Goal: Check status: Check status

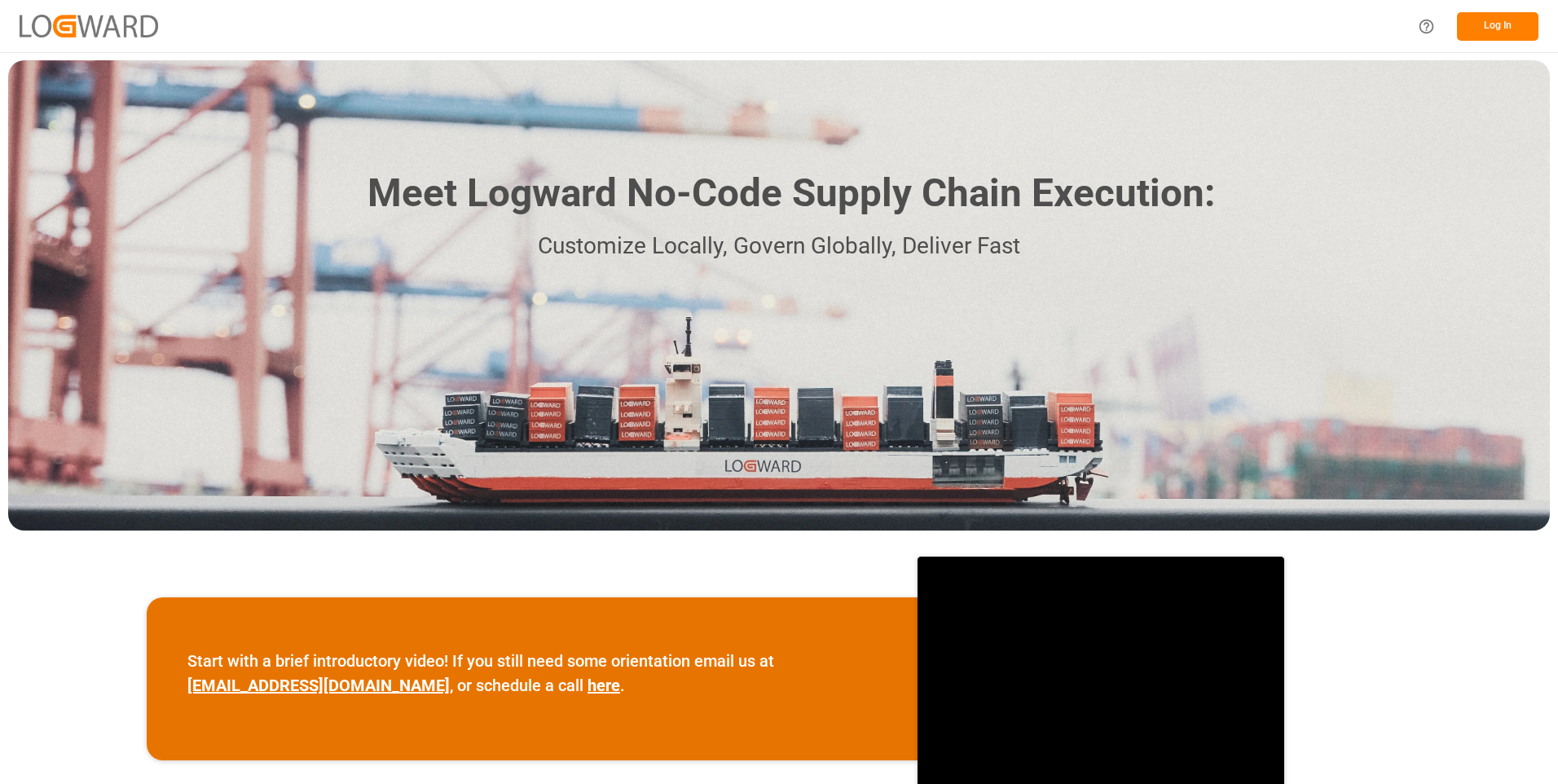
click at [1495, 25] on button "Log In" at bounding box center [1497, 26] width 81 height 29
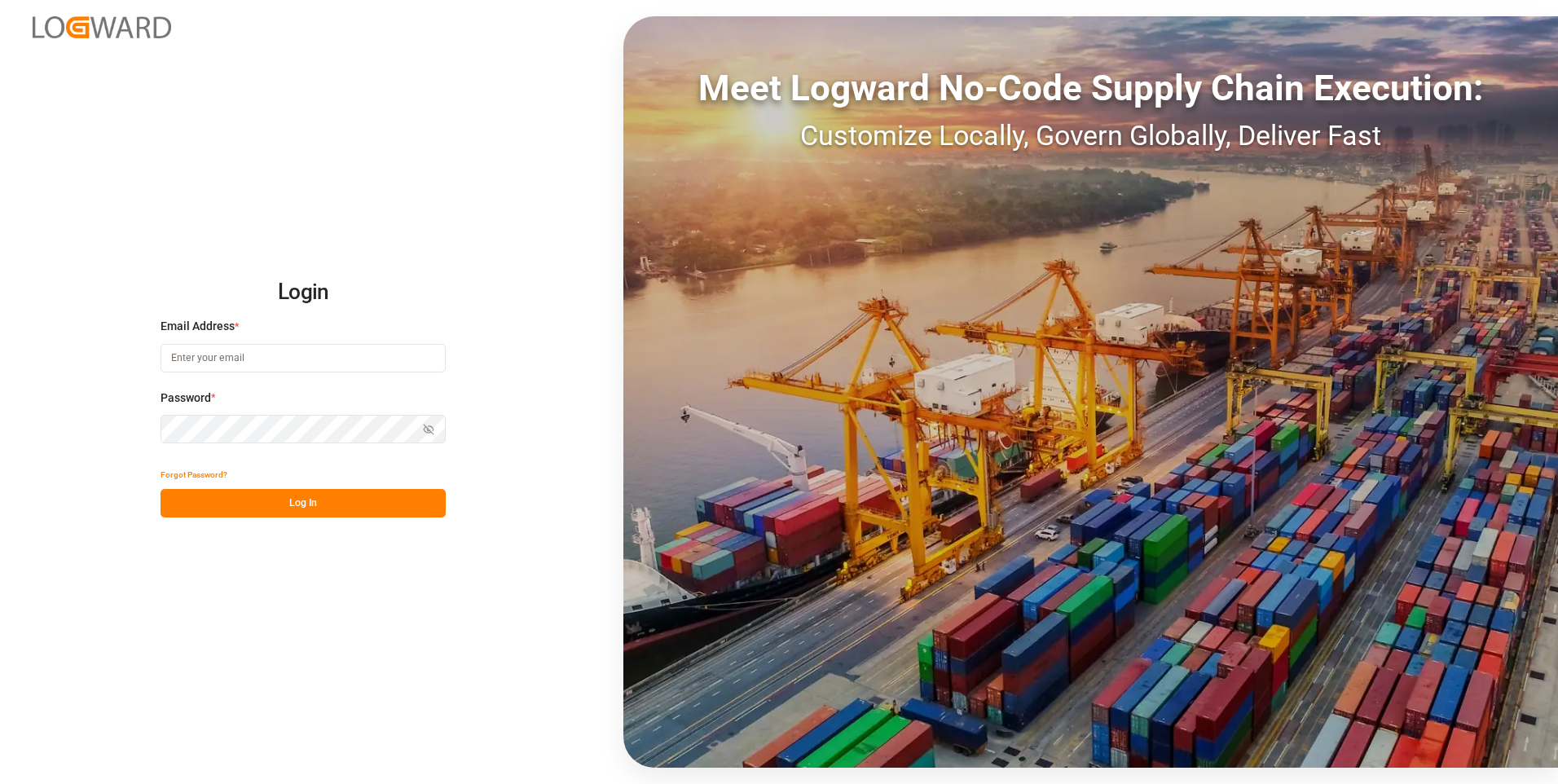
type input "julissa.then@leschaco.com"
click at [251, 509] on button "Log In" at bounding box center [303, 503] width 286 height 29
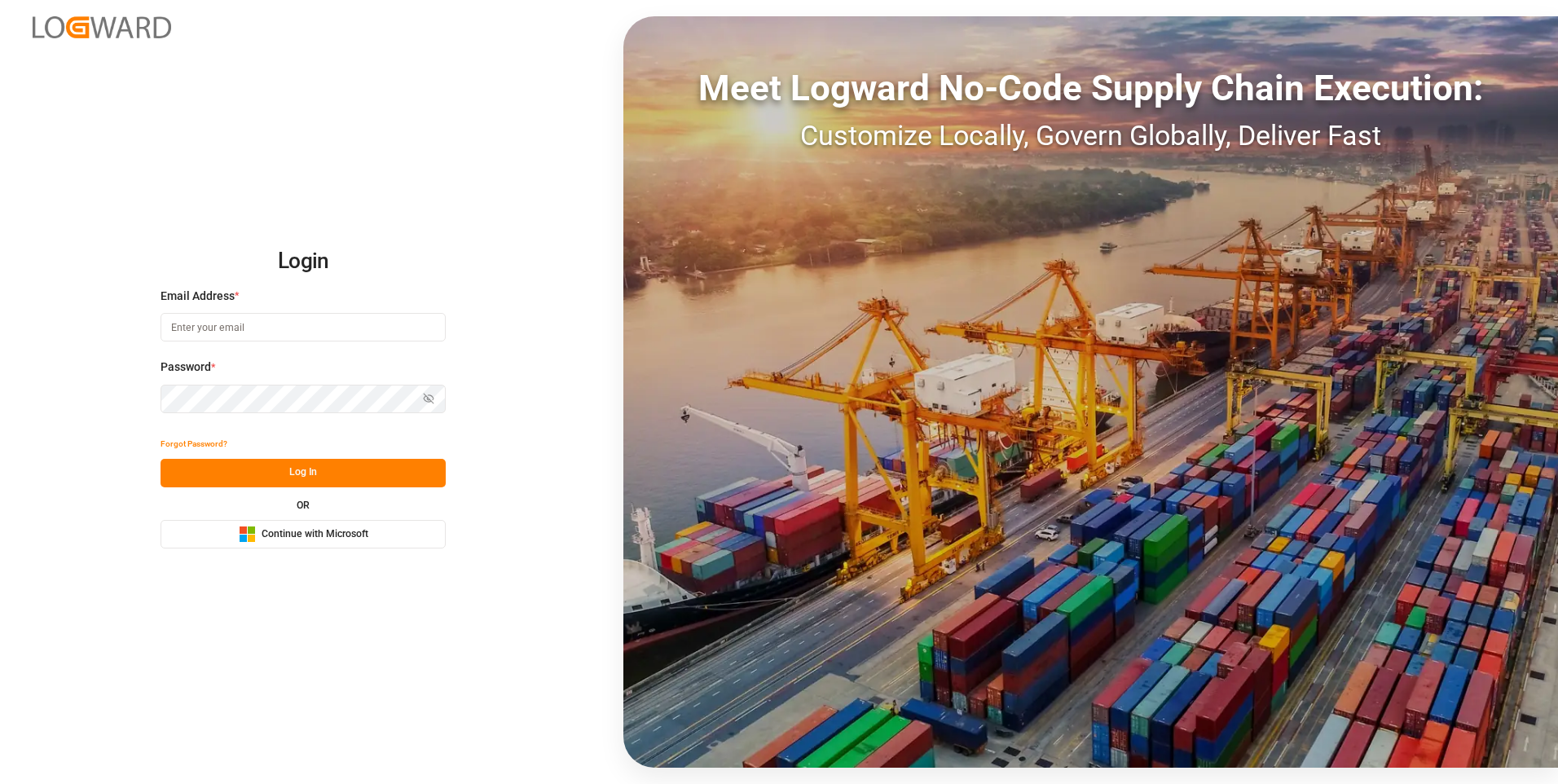
type input "[PERSON_NAME][EMAIL_ADDRESS][DOMAIN_NAME]"
click at [296, 453] on div "Forgot Password?" at bounding box center [303, 444] width 286 height 29
click at [299, 470] on button "Log In" at bounding box center [303, 473] width 286 height 29
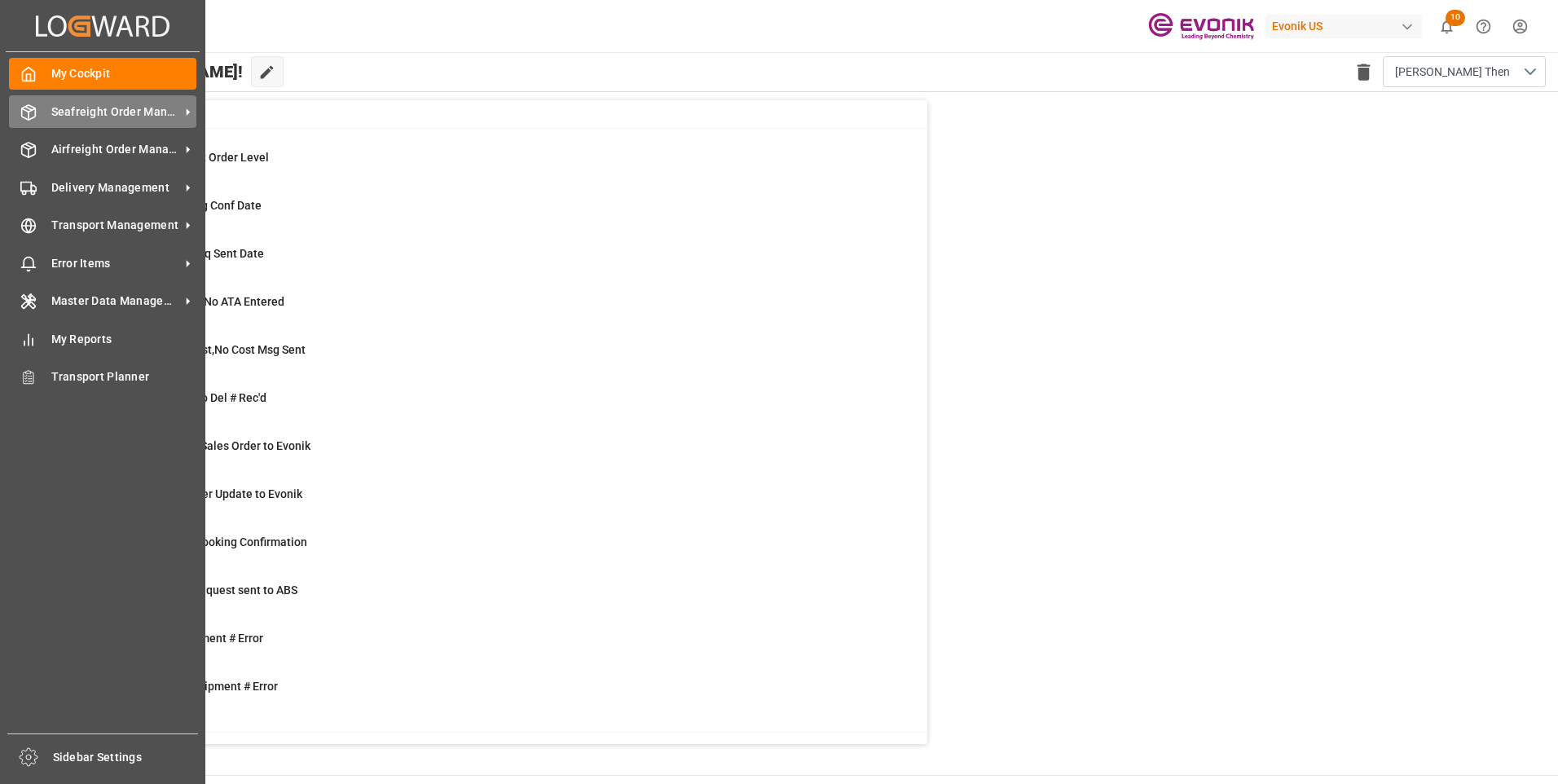
click at [38, 109] on div "Seafreight Order Management Seafreight Order Management" at bounding box center [103, 111] width 188 height 32
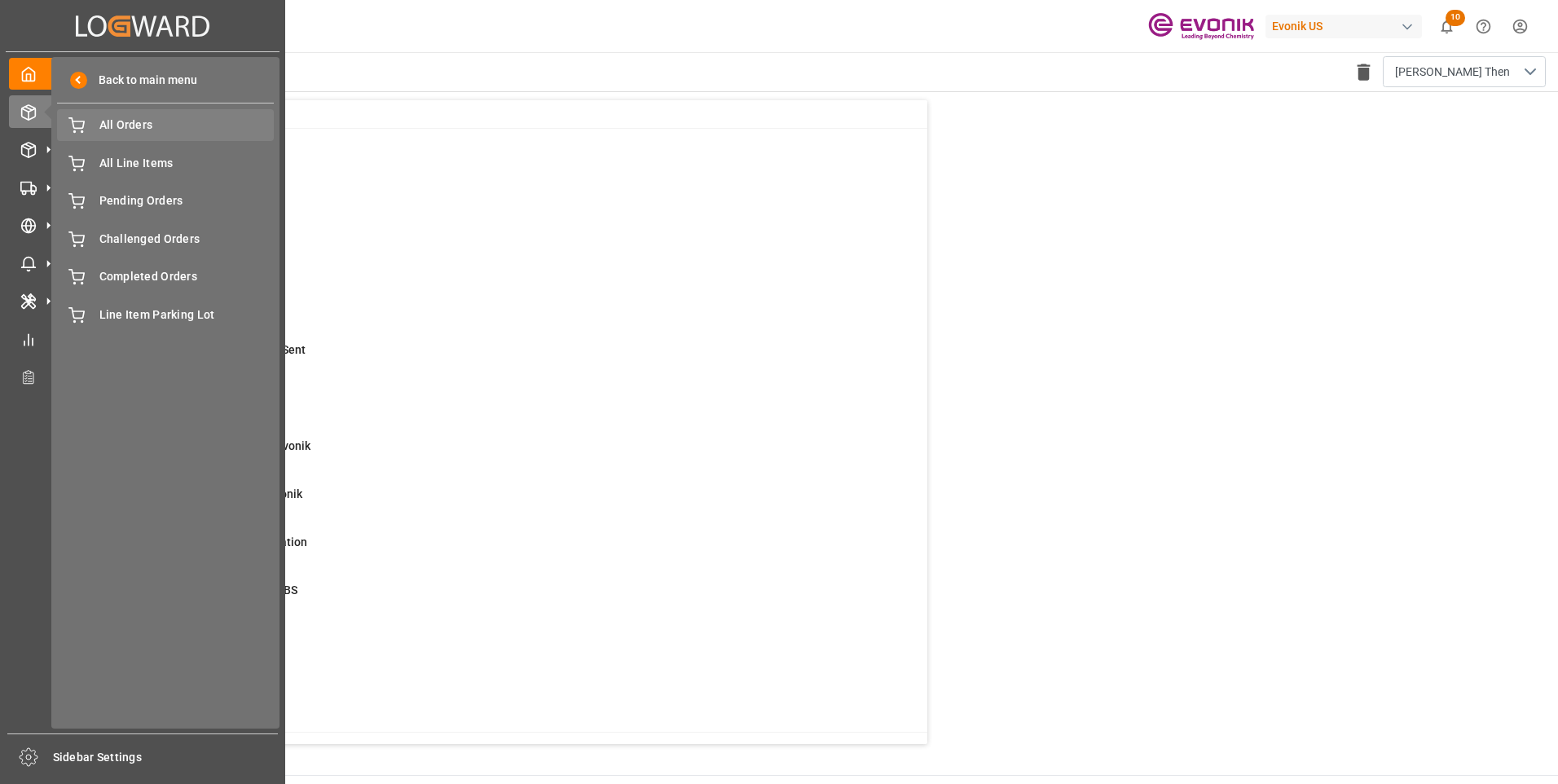
click at [125, 131] on span "All Orders" at bounding box center [188, 125] width 175 height 17
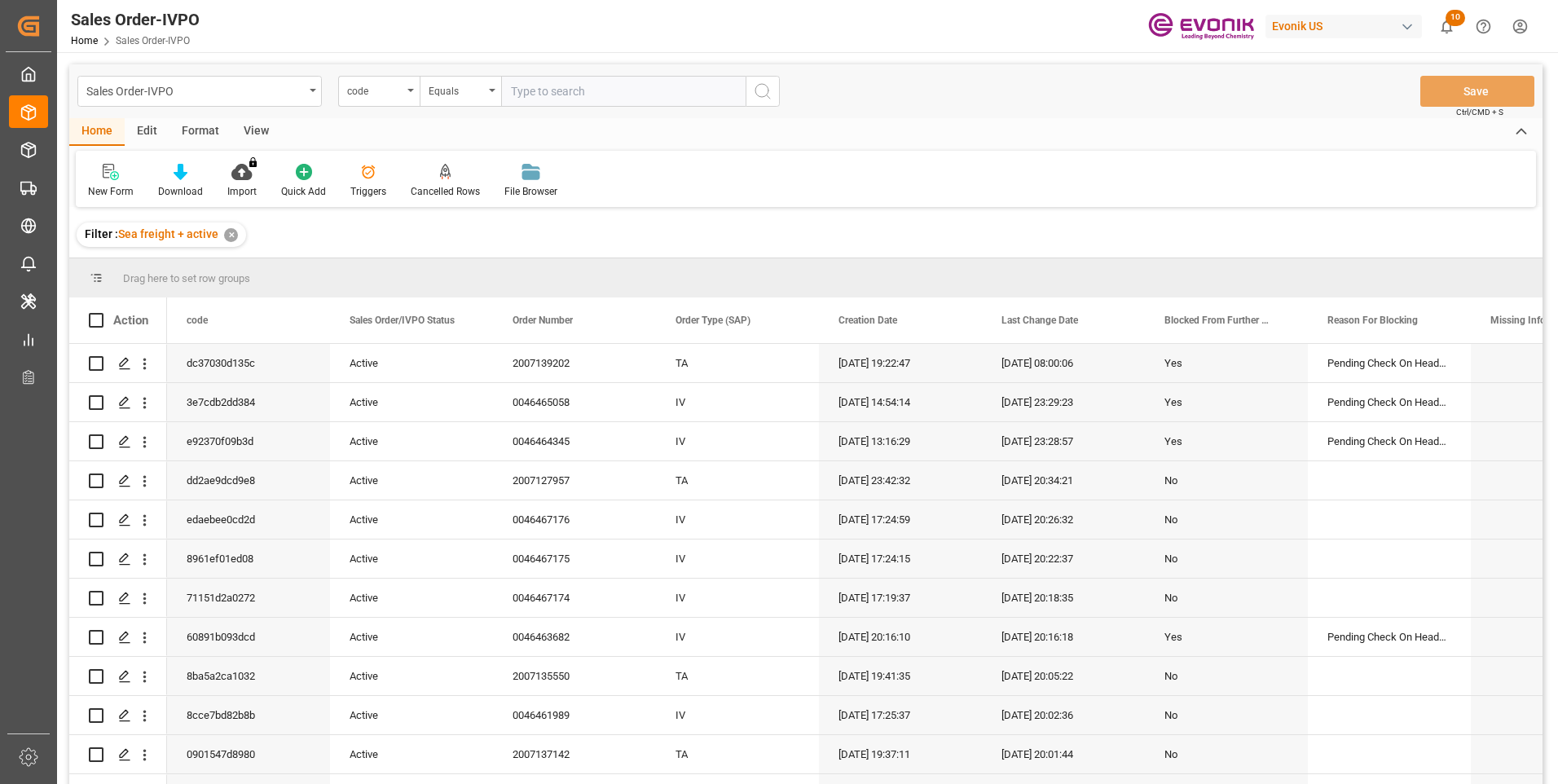
click at [554, 93] on input "text" at bounding box center [624, 91] width 245 height 31
click at [407, 84] on div "code" at bounding box center [378, 91] width 81 height 31
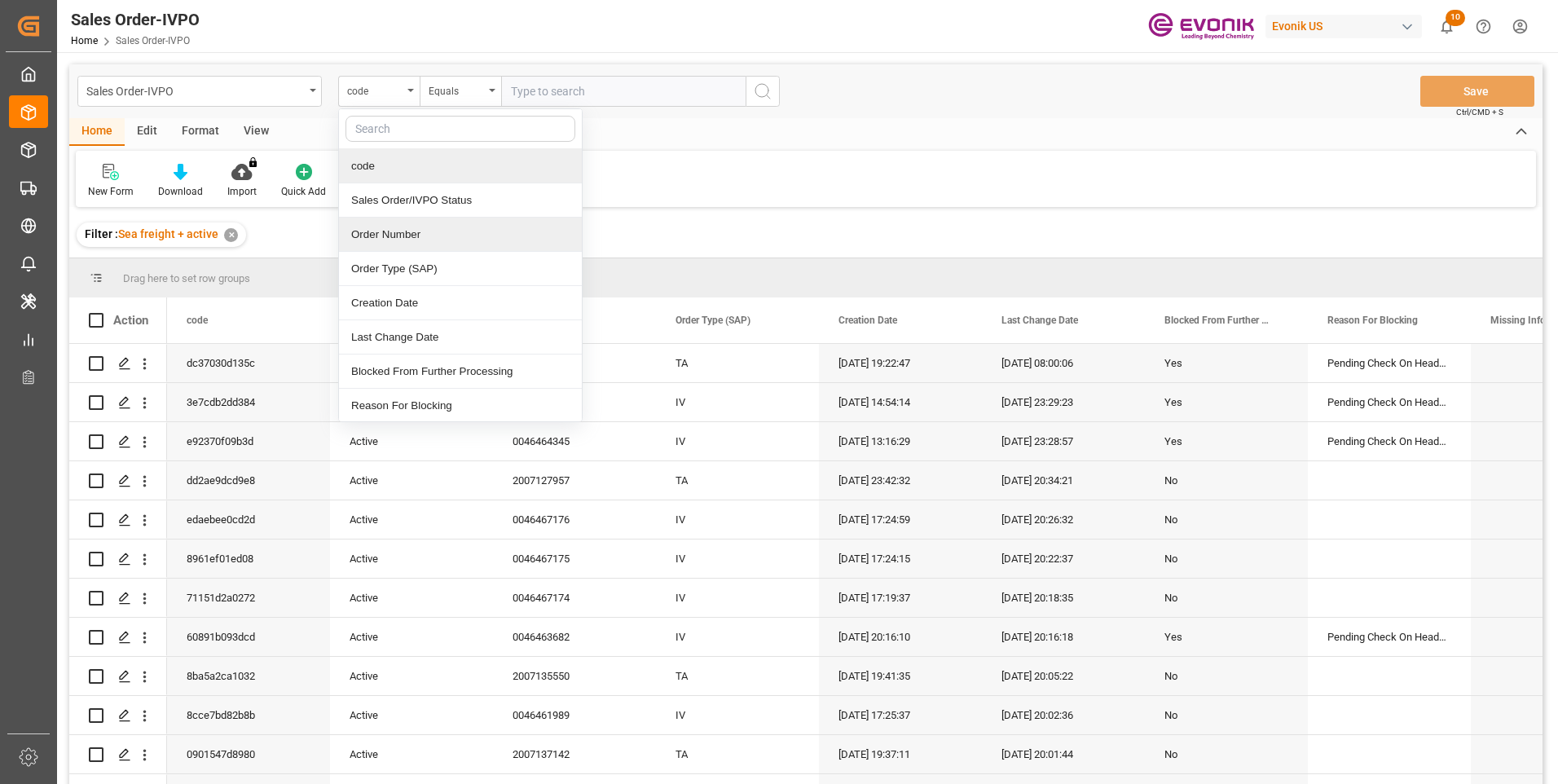
click at [370, 235] on div "Order Number" at bounding box center [460, 234] width 243 height 35
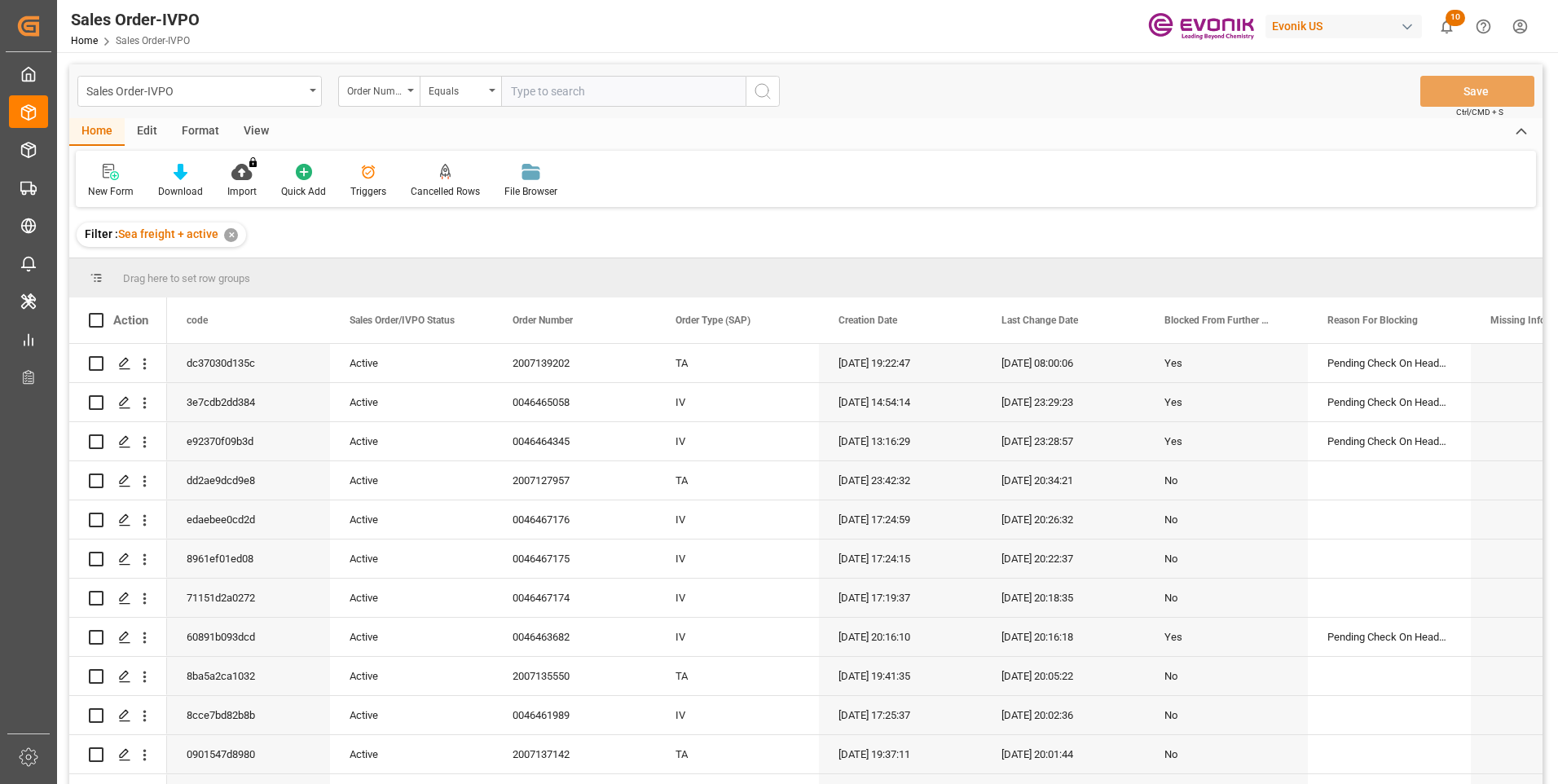
click at [592, 93] on input "text" at bounding box center [624, 91] width 245 height 31
paste input "0046468293"
type input "0046468293"
click at [759, 83] on icon "search button" at bounding box center [763, 91] width 20 height 20
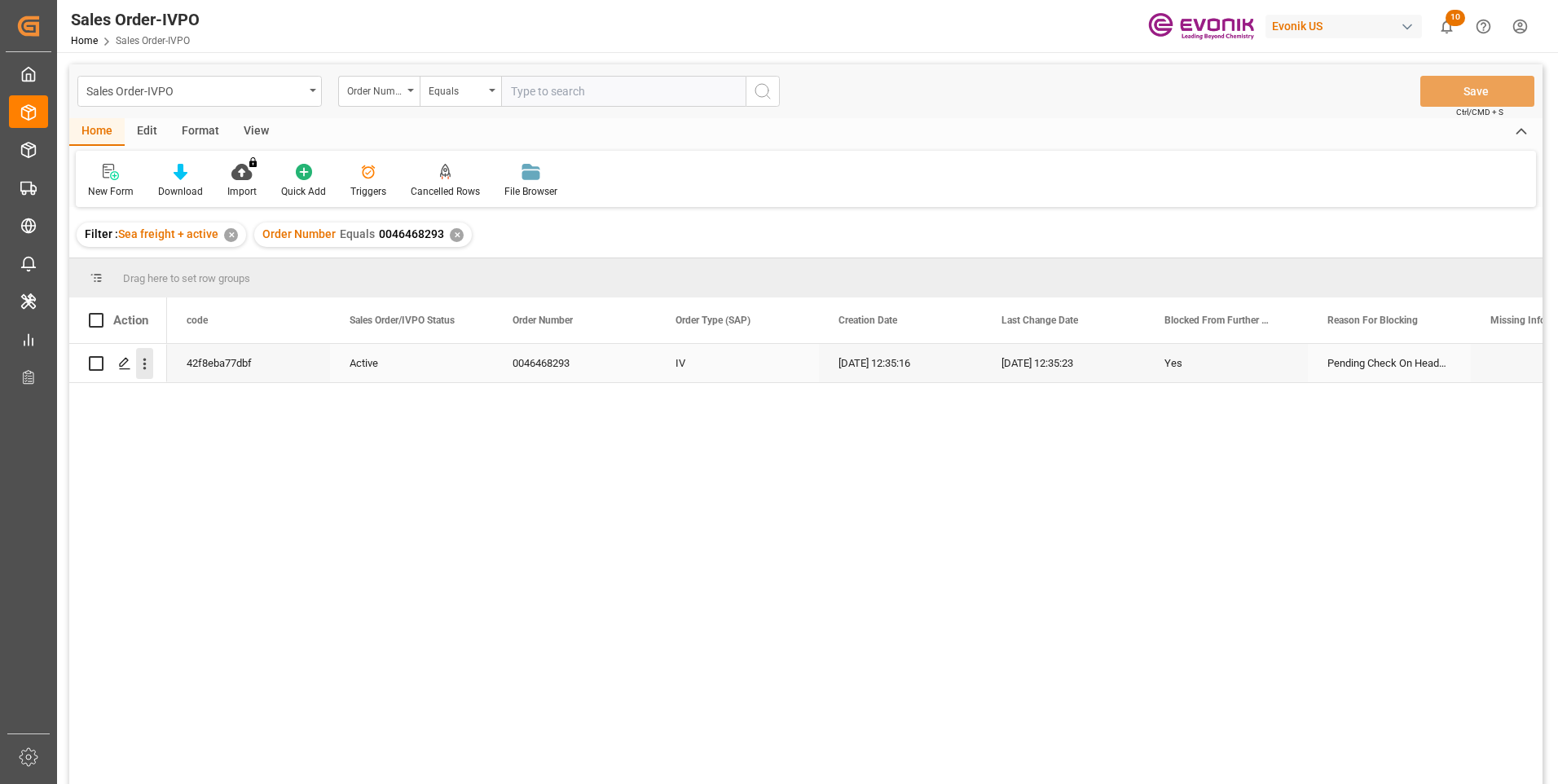
click at [151, 366] on icon "open menu" at bounding box center [145, 364] width 17 height 17
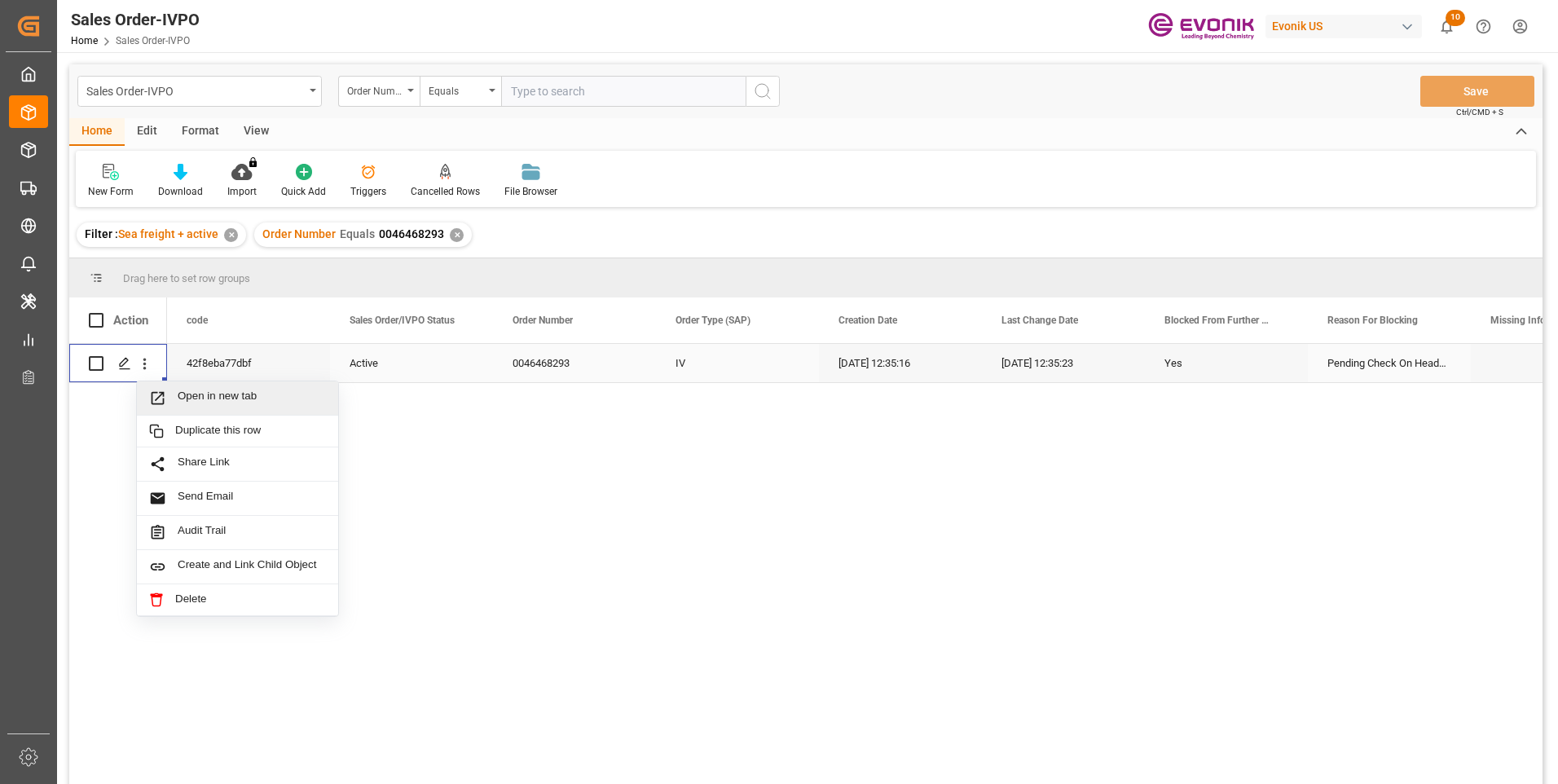
click at [267, 392] on span "Open in new tab" at bounding box center [251, 398] width 148 height 17
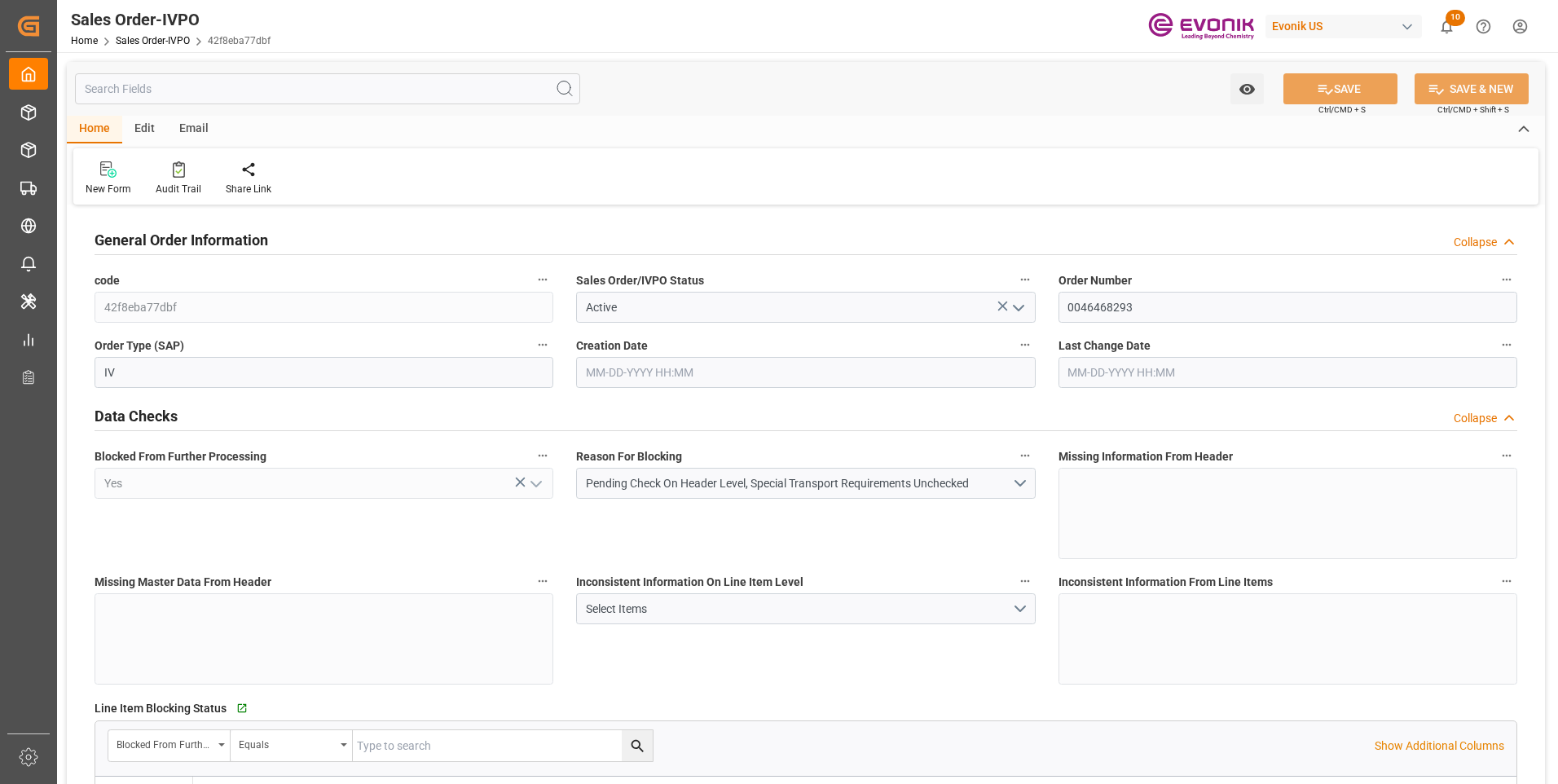
type input "BRSSZ"
type input "0"
type input "1"
type input "455"
type input "[DATE] 12:35"
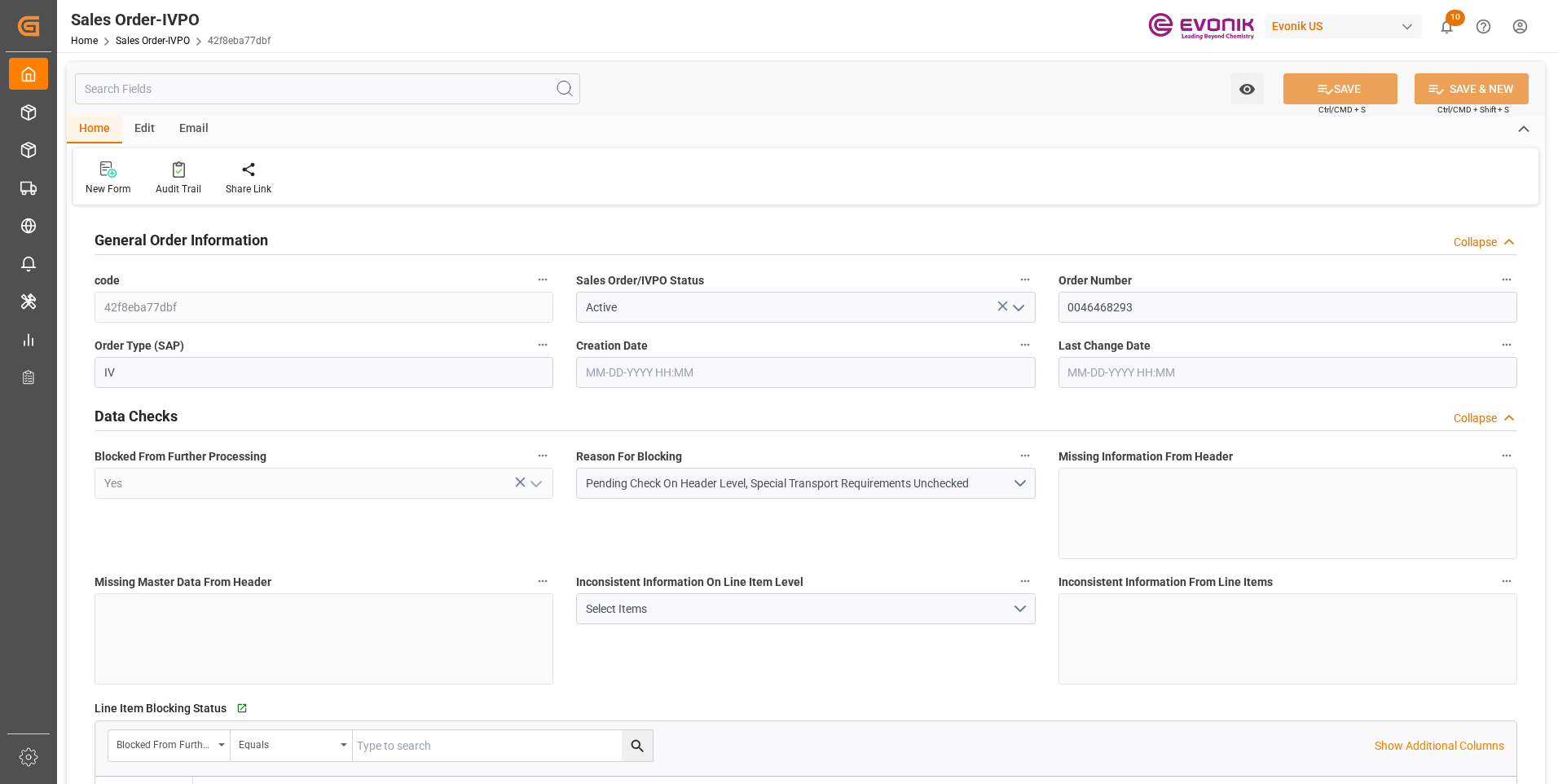
type input "[DATE] 12:35"
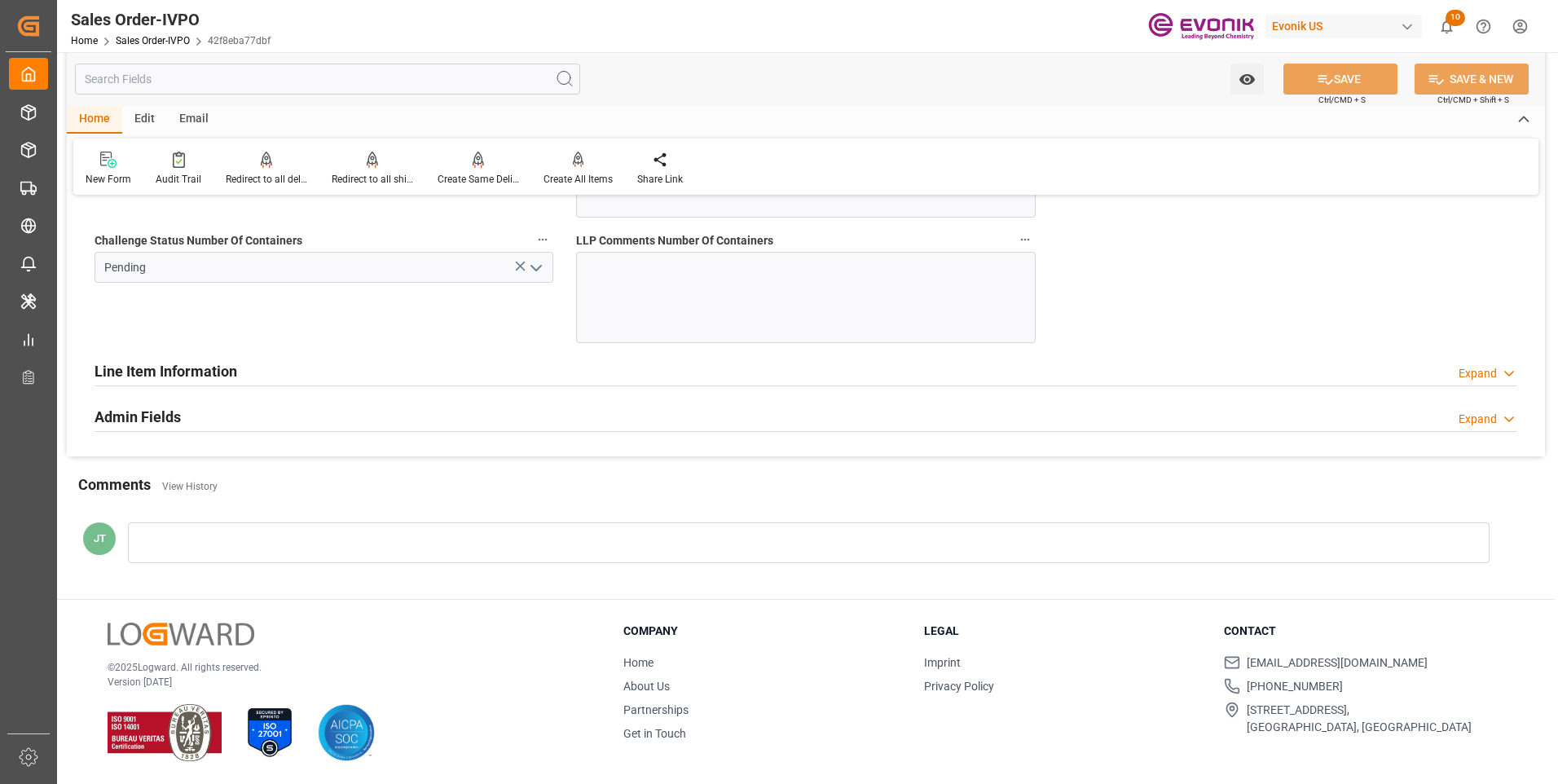
scroll to position [3098, 0]
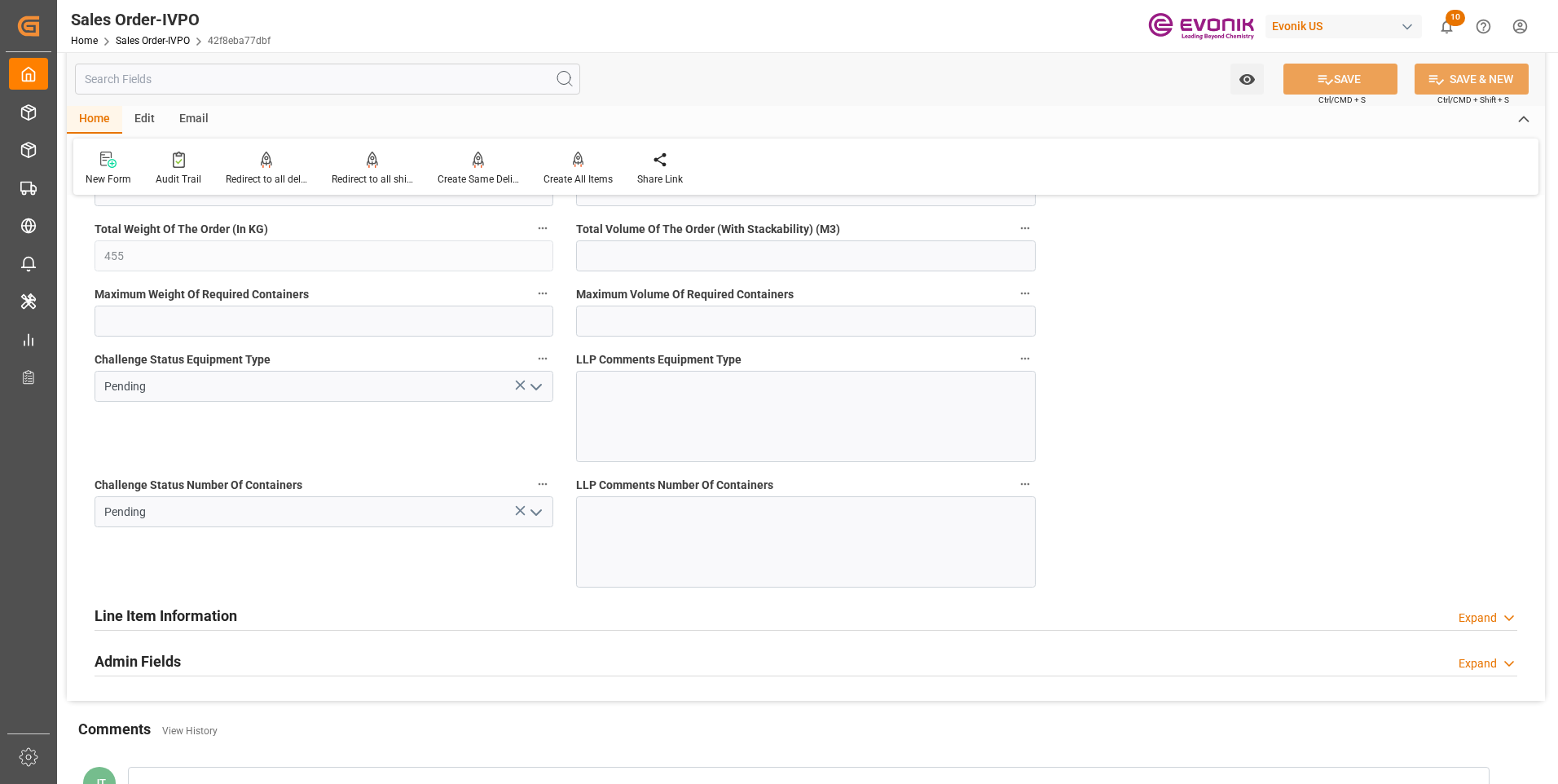
click at [541, 507] on icon "open menu" at bounding box center [536, 512] width 20 height 20
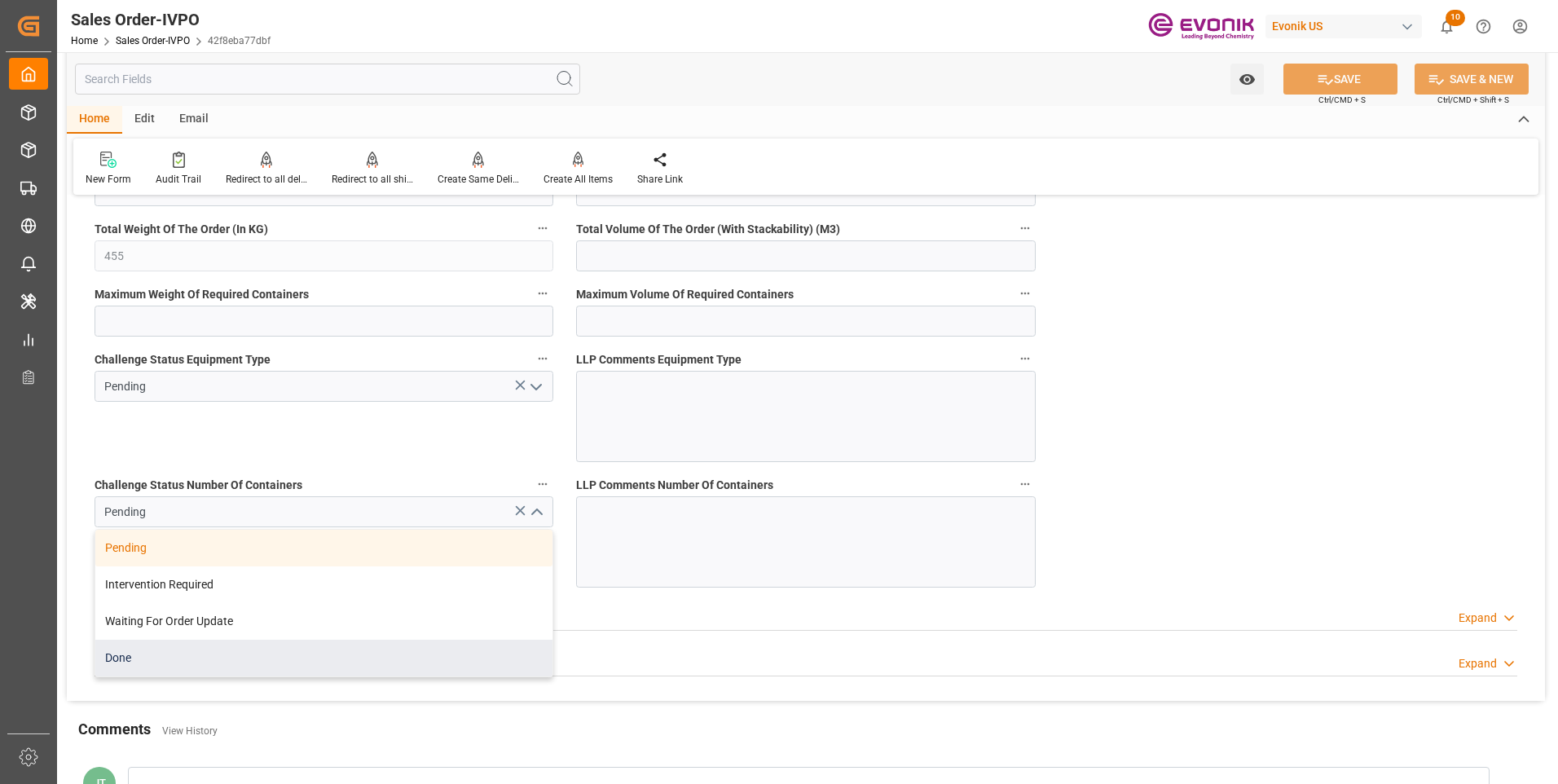
click at [240, 652] on div "Done" at bounding box center [324, 657] width 457 height 36
type input "Done"
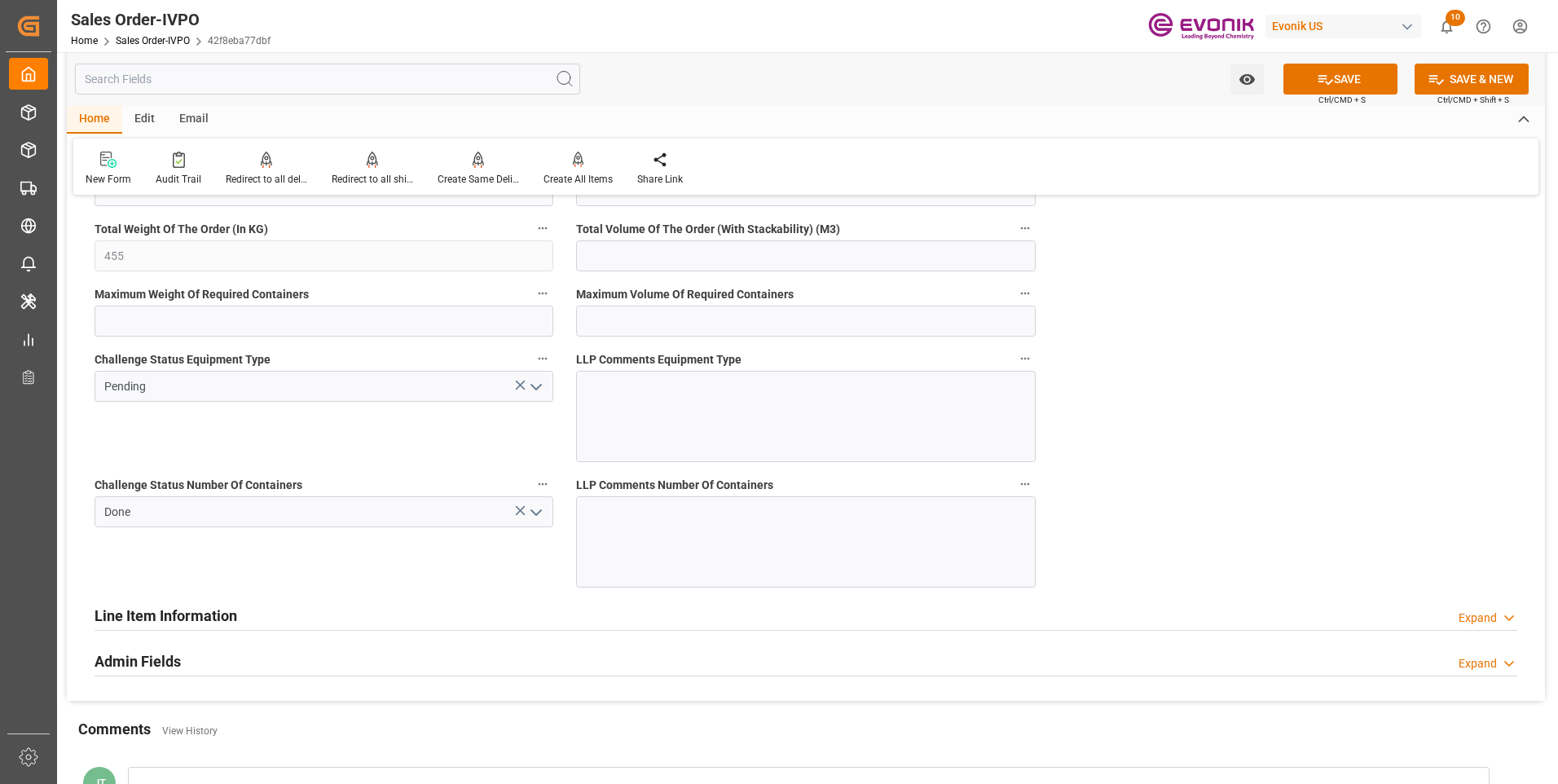
click at [535, 385] on icon "open menu" at bounding box center [536, 386] width 20 height 20
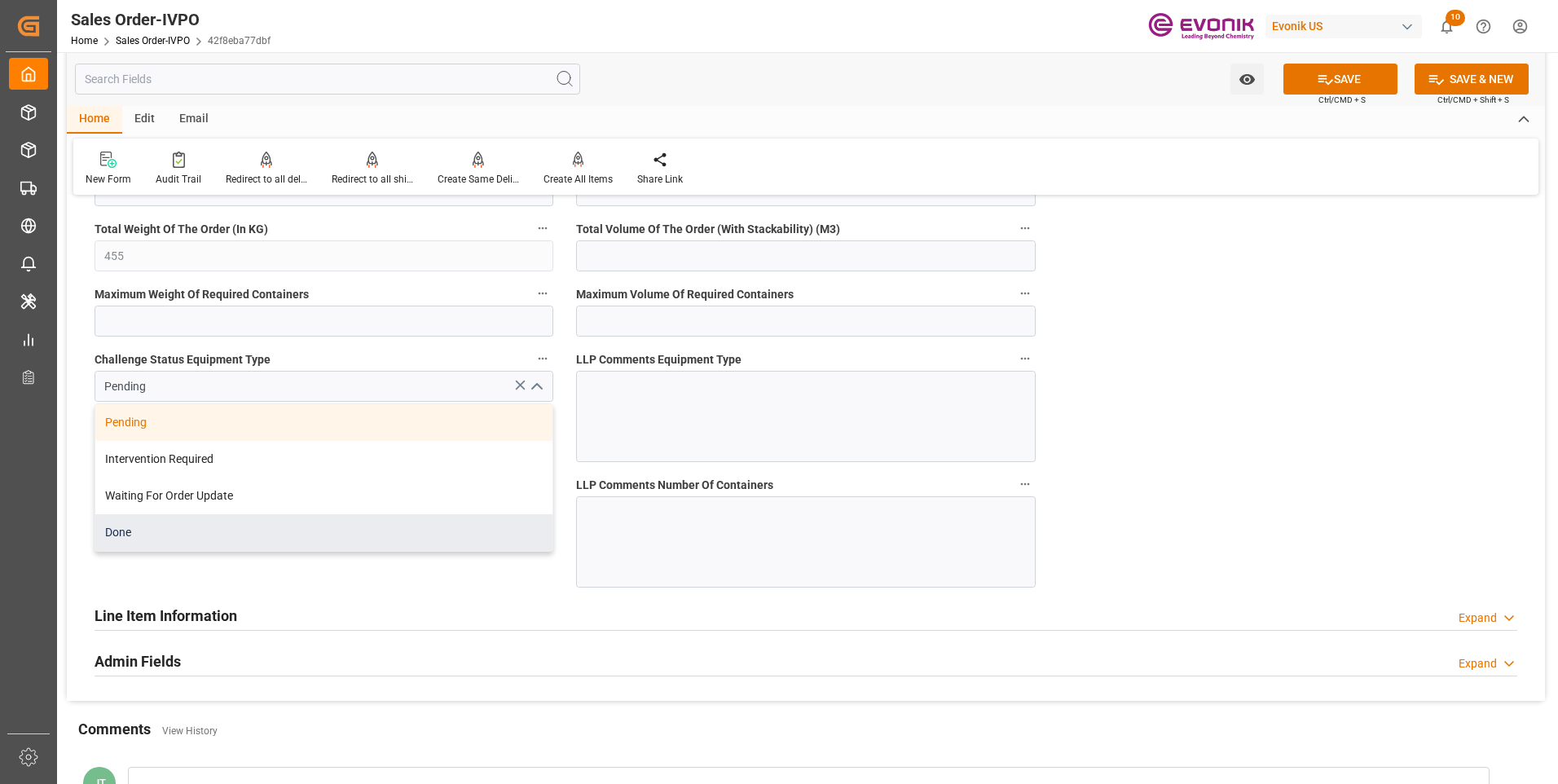
click at [250, 534] on div "Done" at bounding box center [324, 532] width 457 height 36
type input "Done"
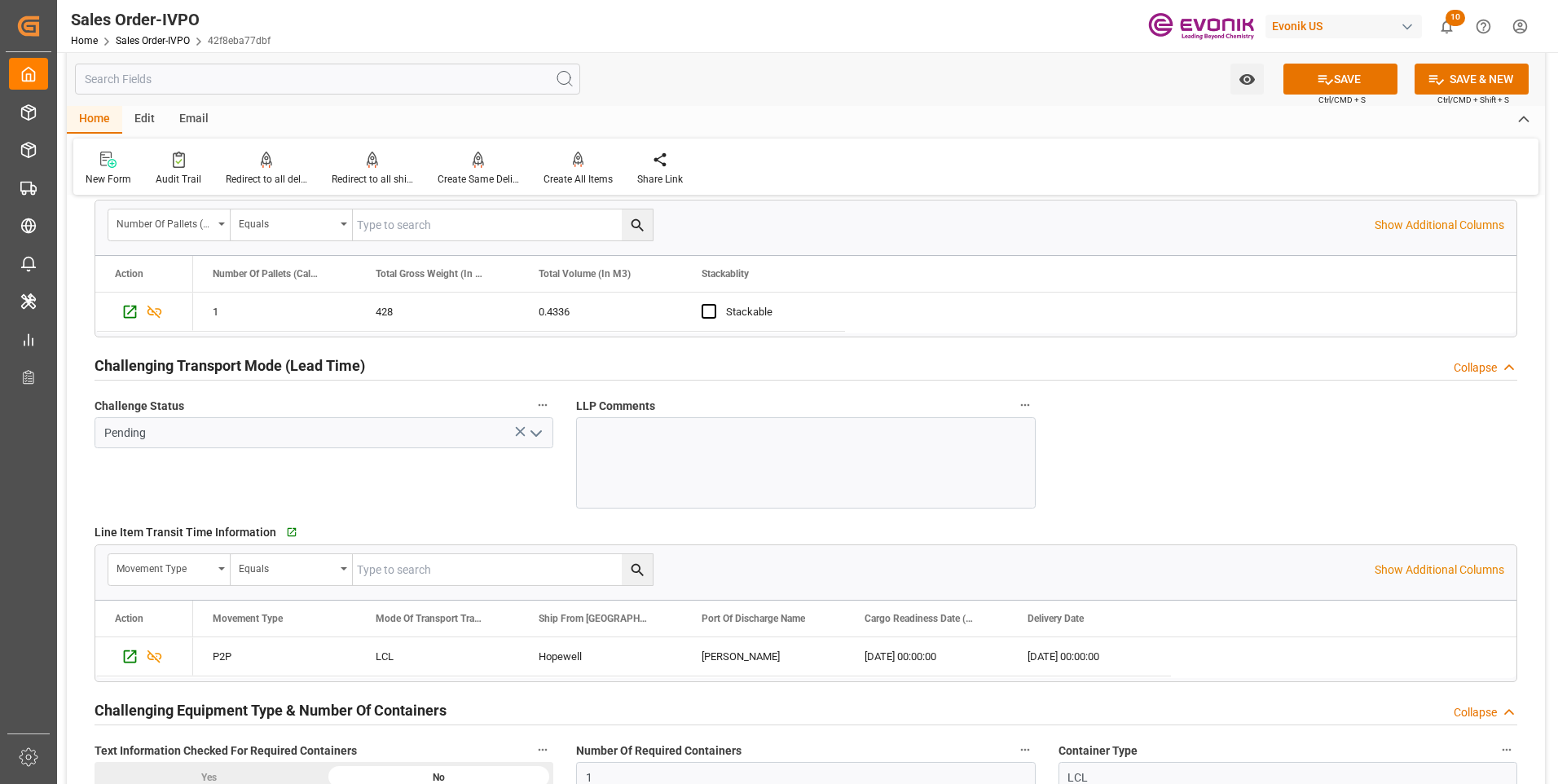
scroll to position [2364, 0]
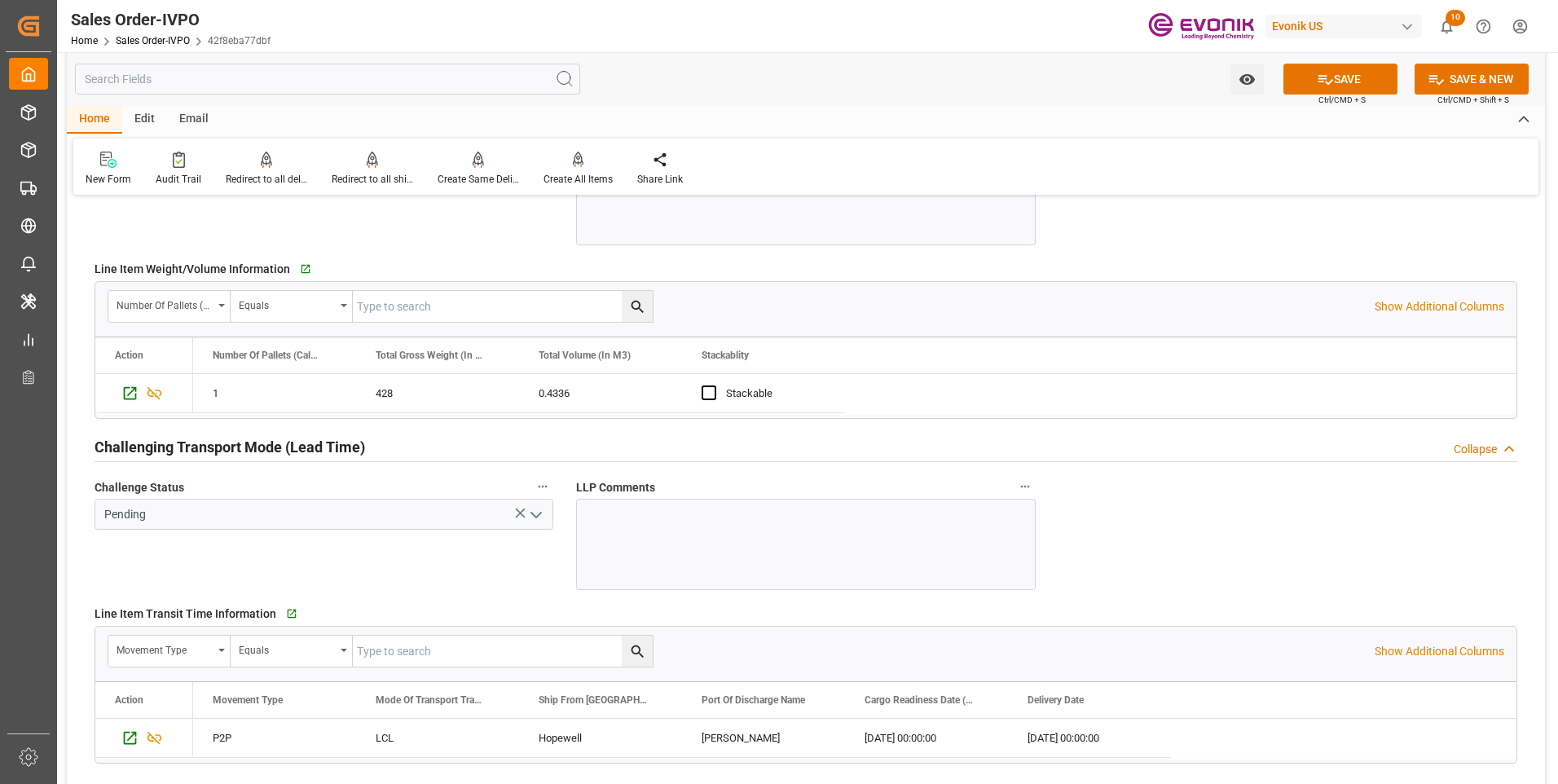
click at [543, 511] on icon "open menu" at bounding box center [536, 514] width 20 height 20
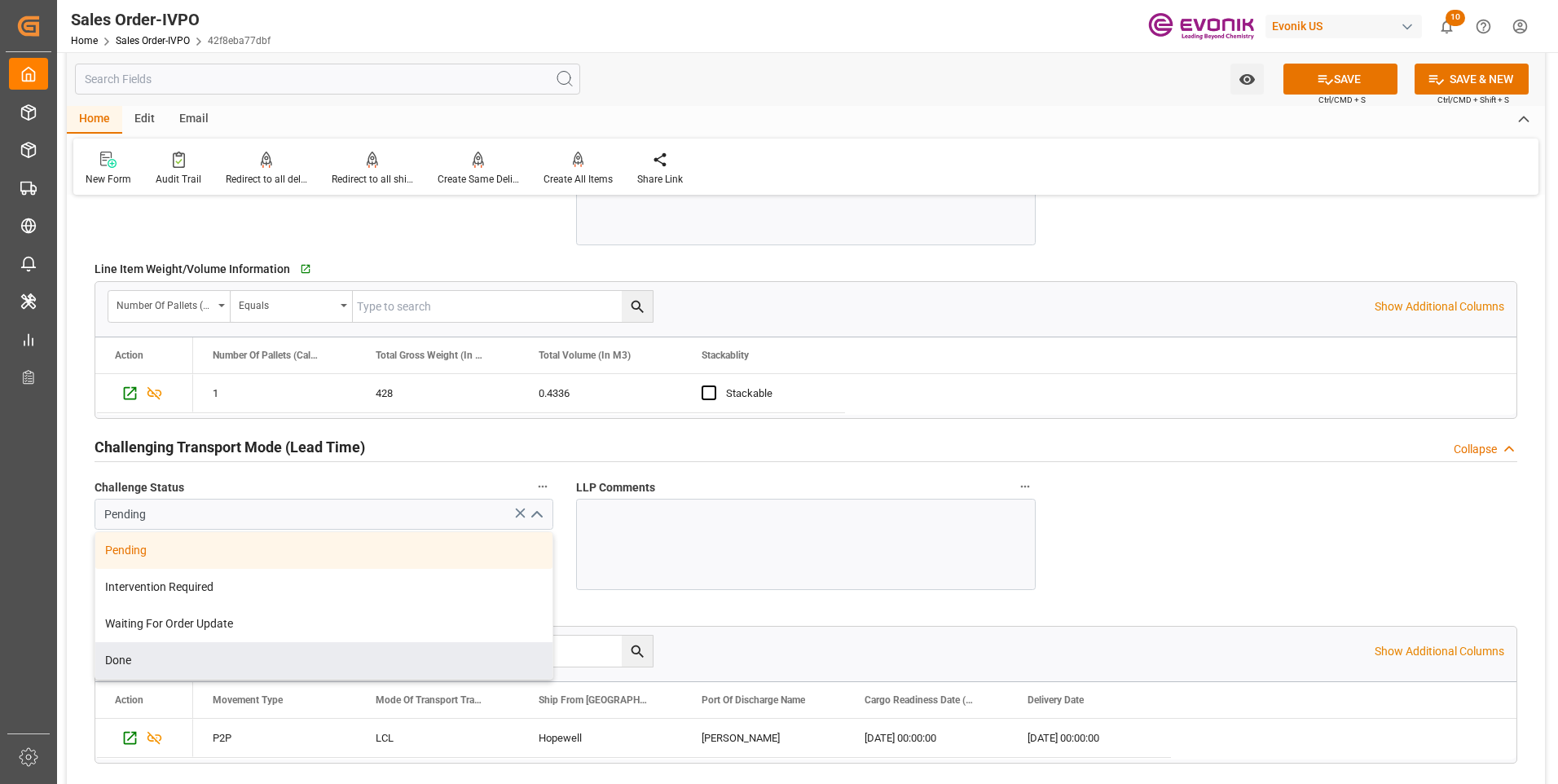
click at [279, 660] on div "Done" at bounding box center [324, 660] width 457 height 36
type input "Done"
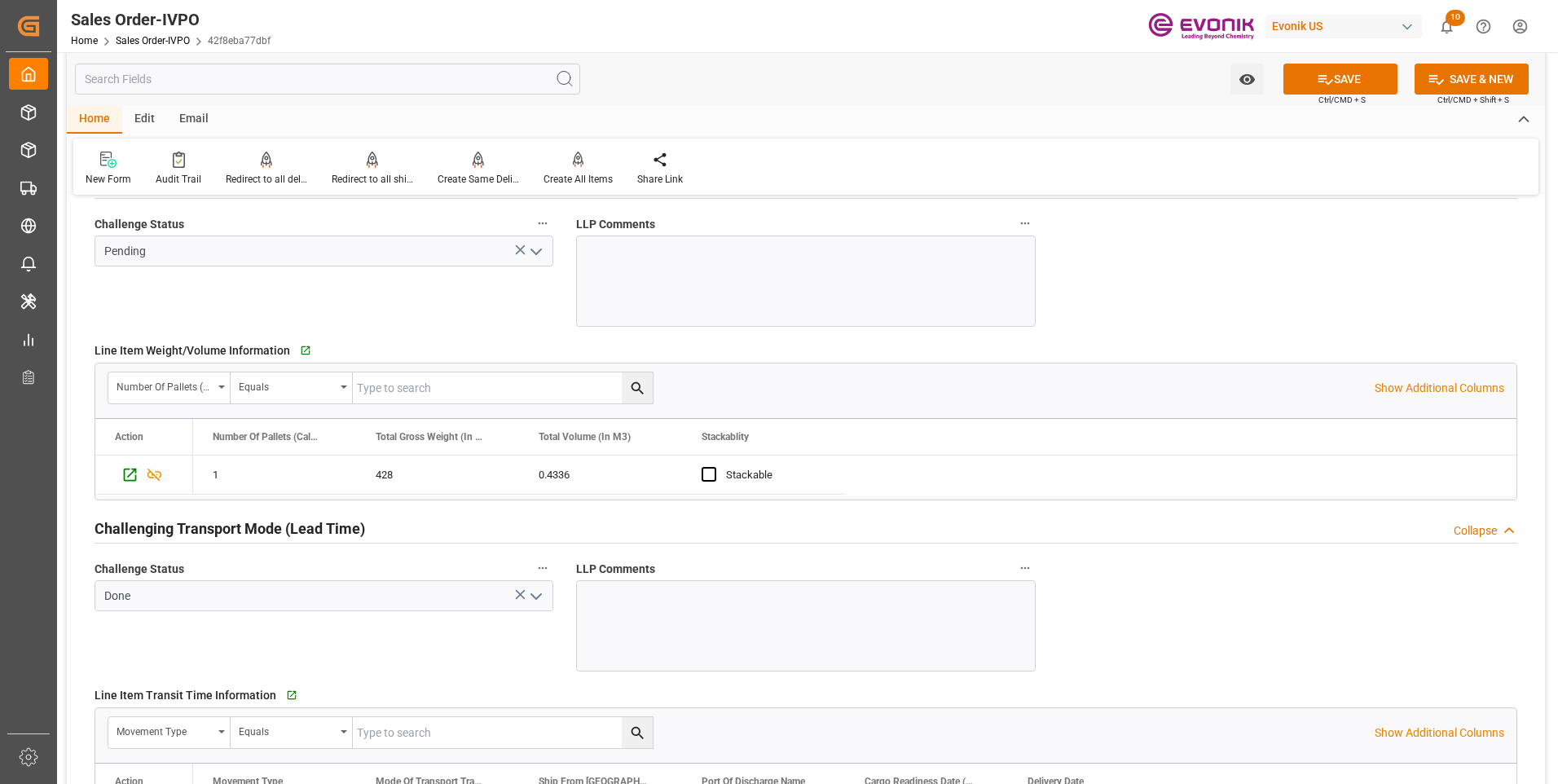
scroll to position [2120, 0]
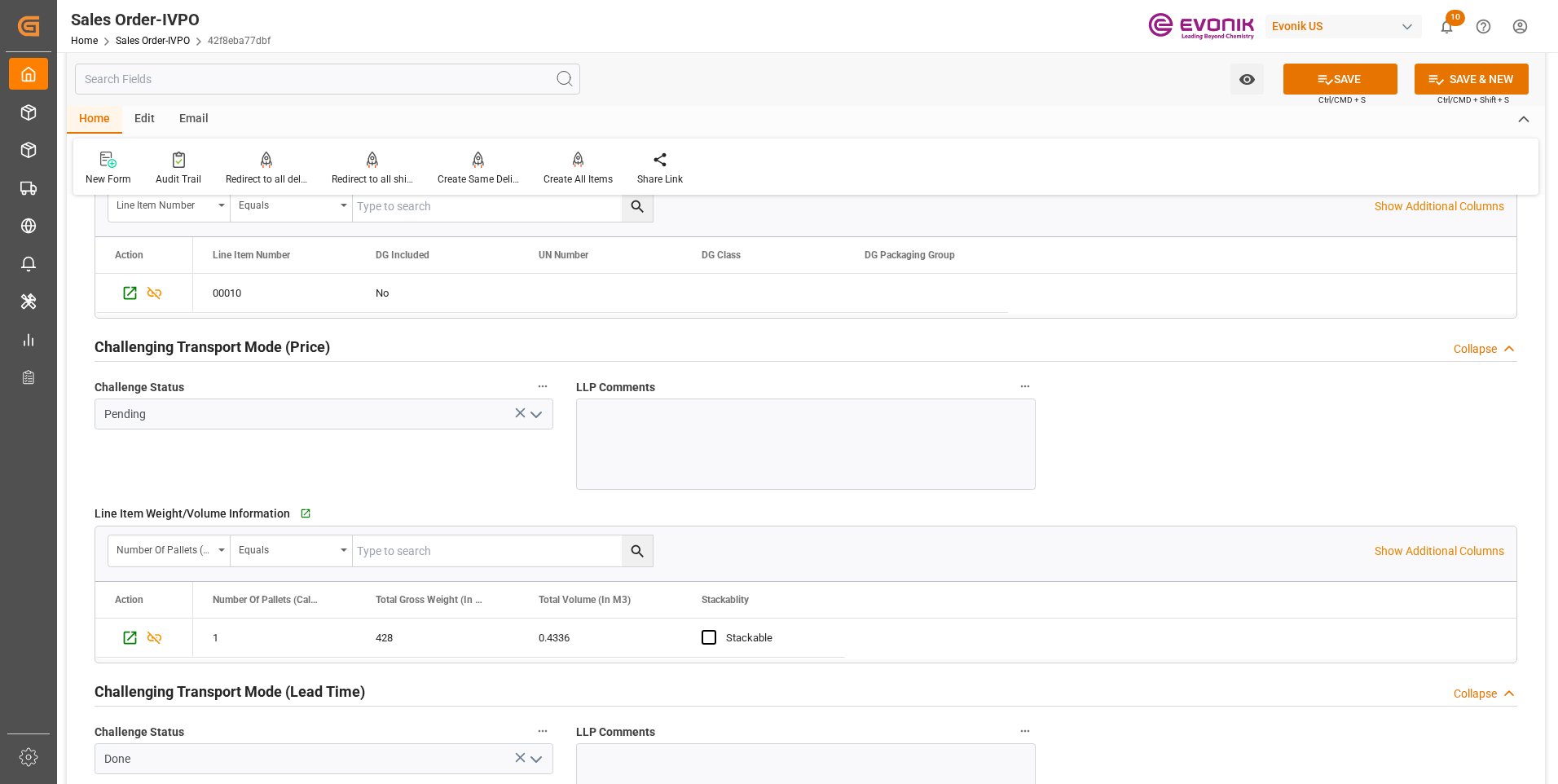
click at [534, 411] on icon "open menu" at bounding box center [536, 414] width 20 height 20
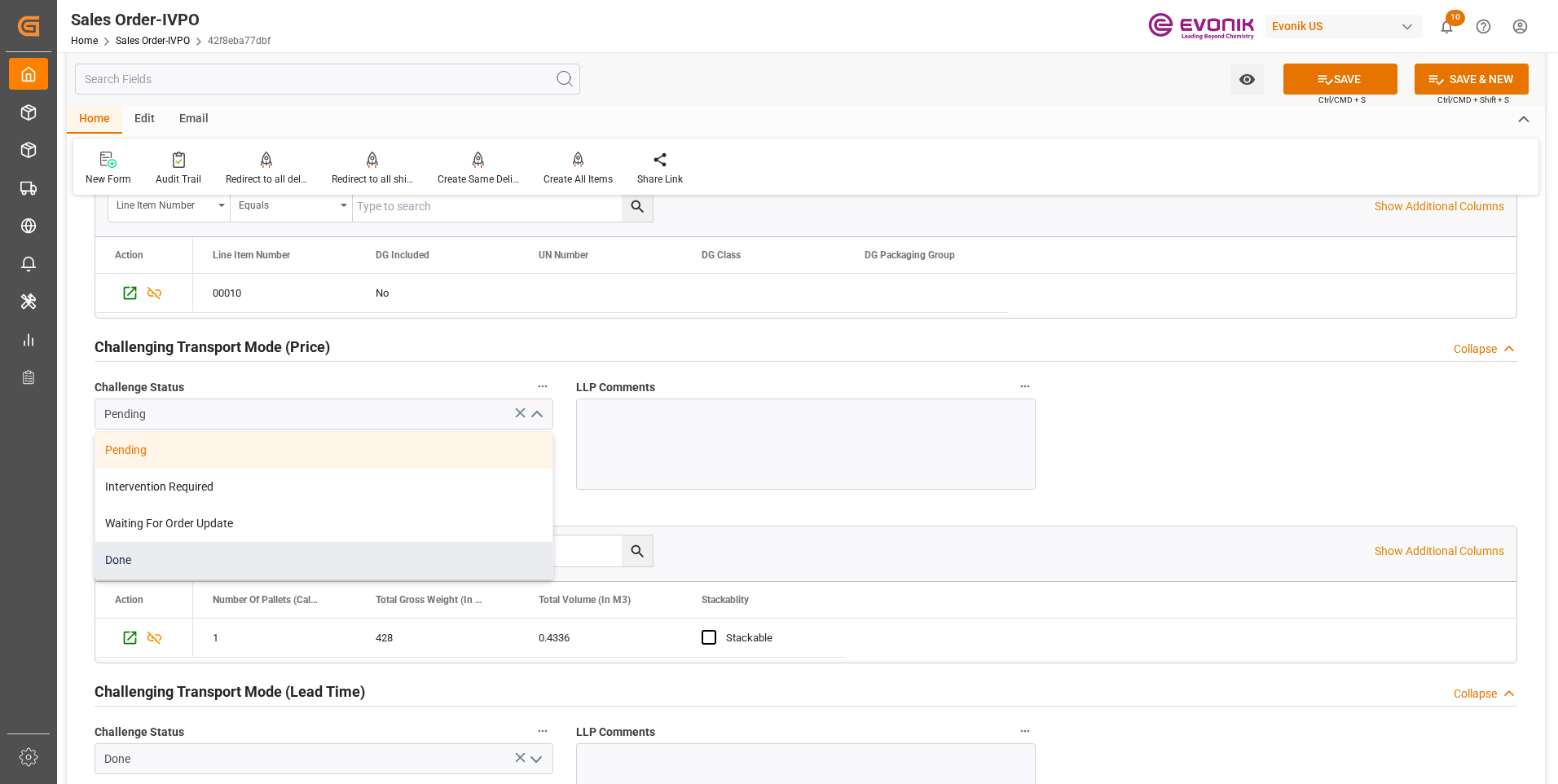
click at [262, 559] on div "Done" at bounding box center [324, 560] width 457 height 36
type input "Done"
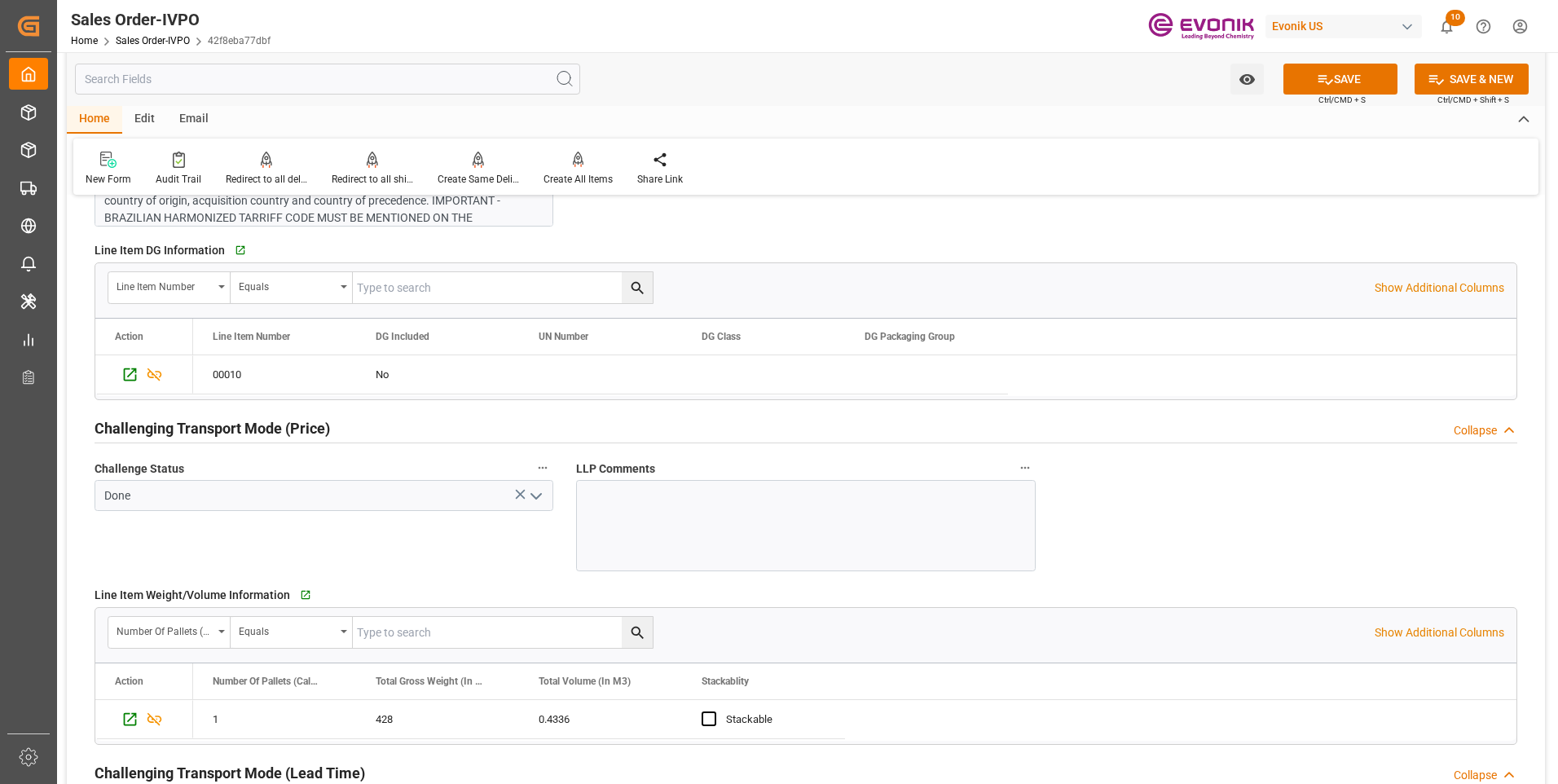
scroll to position [1956, 0]
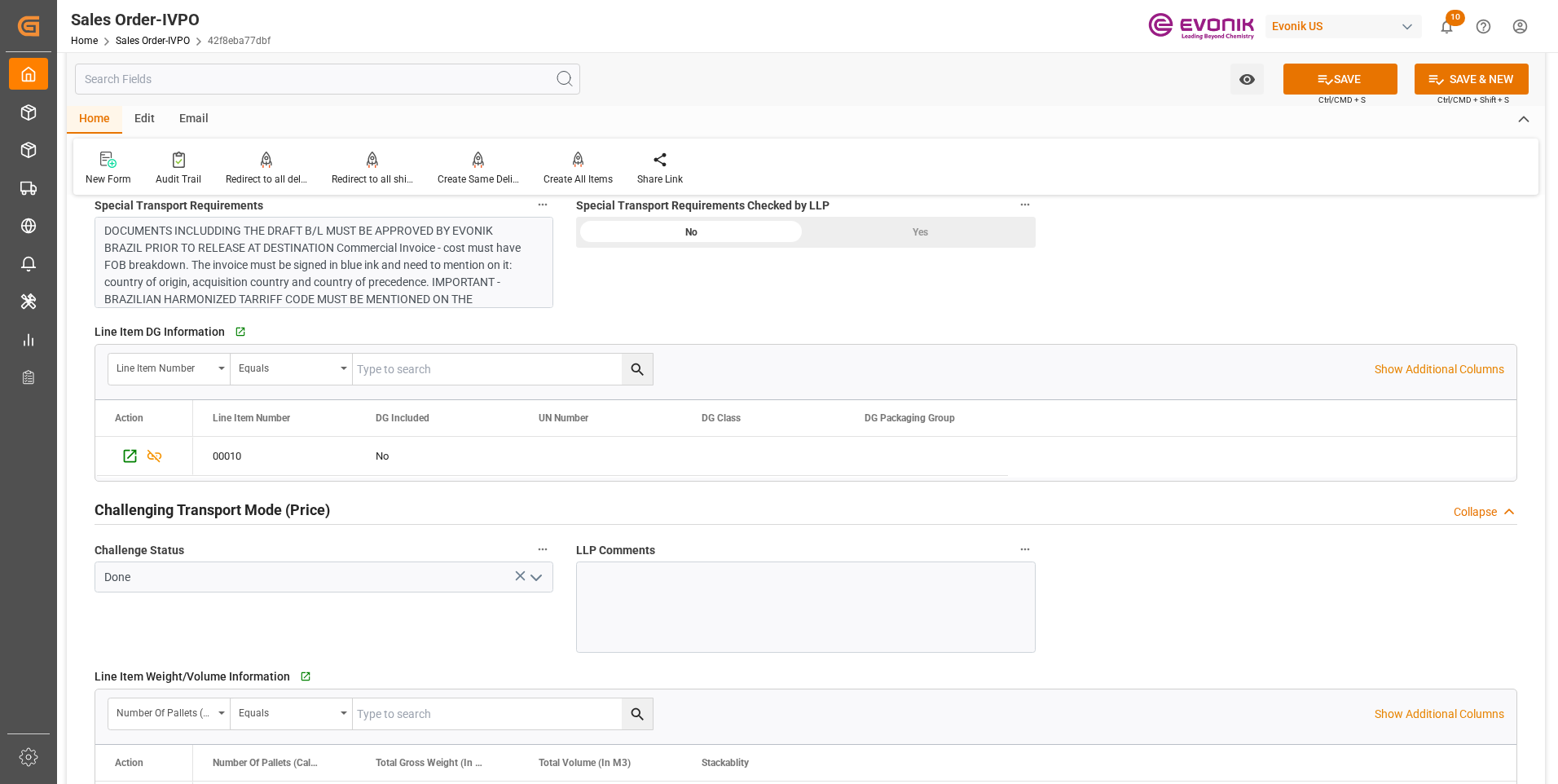
click at [909, 234] on div "Yes" at bounding box center [921, 231] width 230 height 31
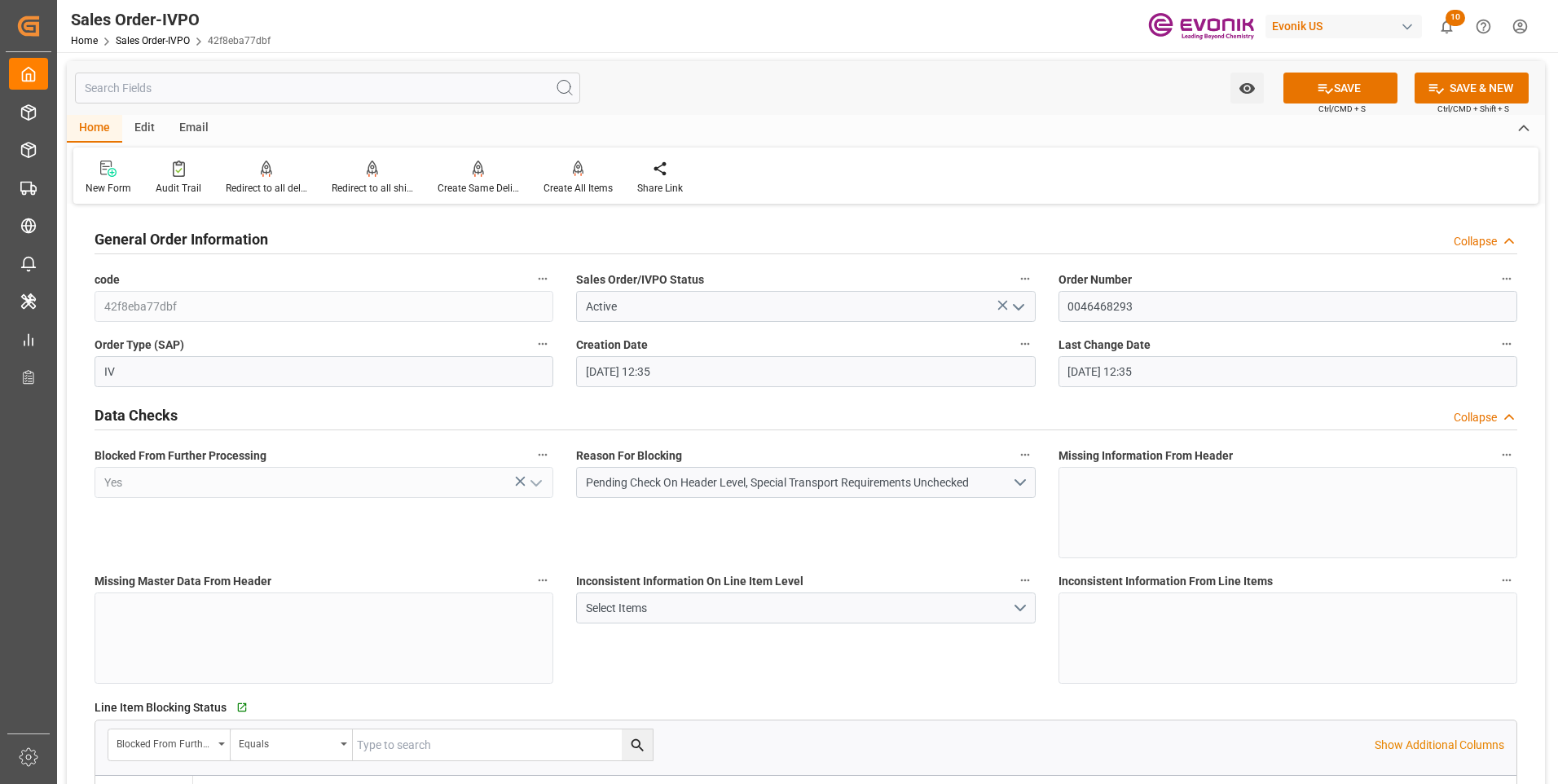
scroll to position [0, 0]
click at [1359, 91] on button "SAVE" at bounding box center [1340, 89] width 114 height 31
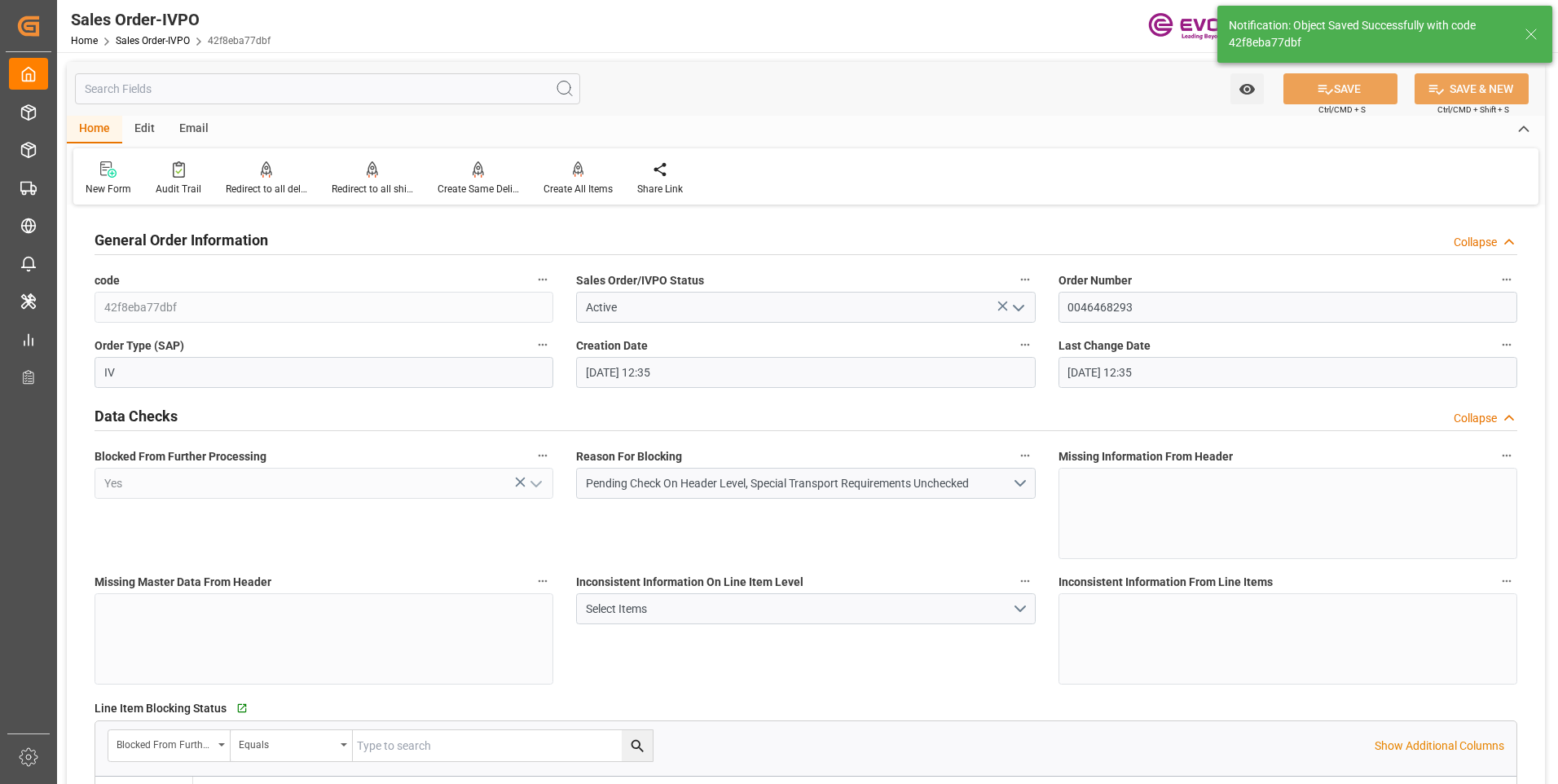
type input "[DATE] 21:39"
type input "No"
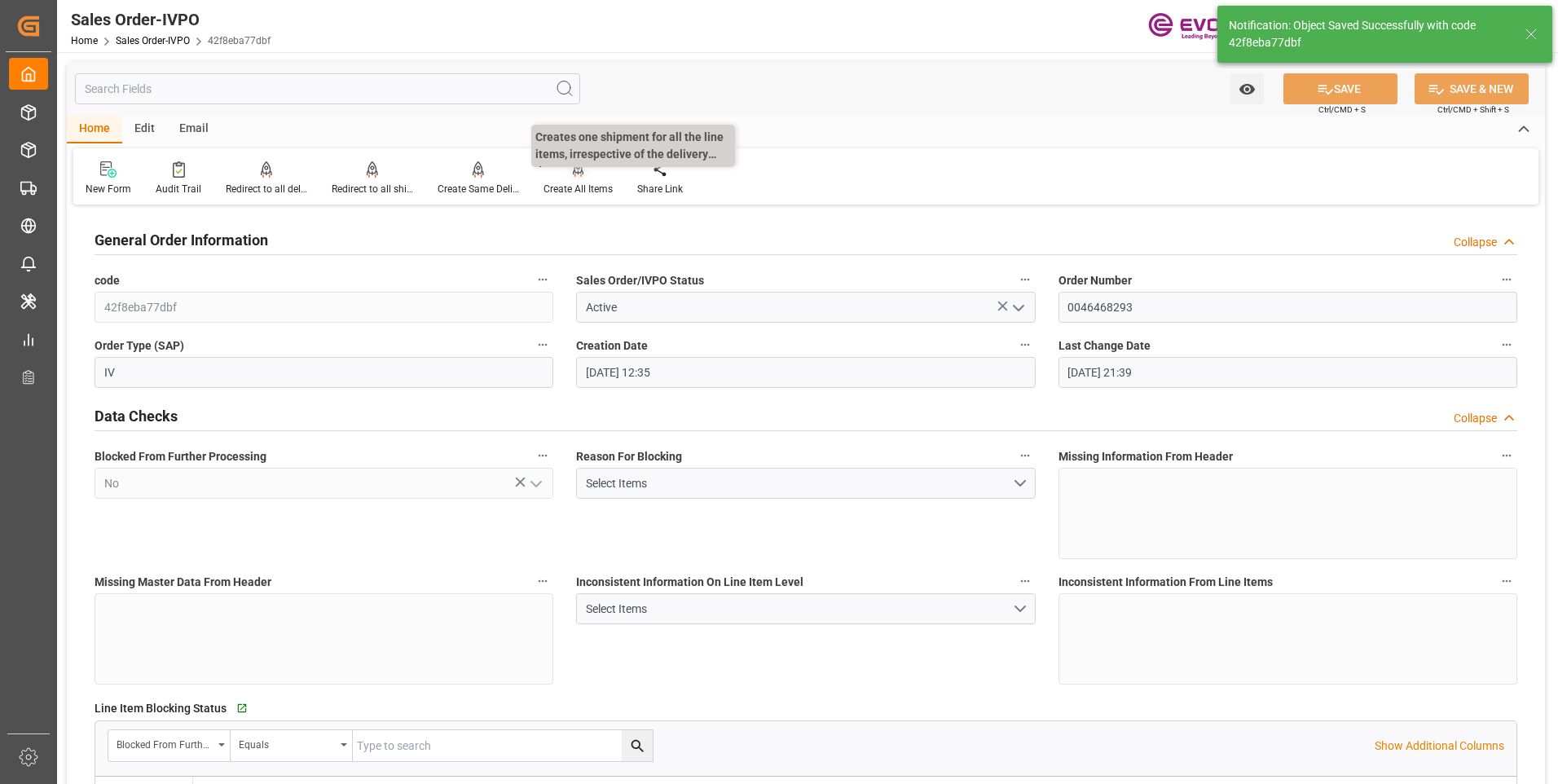
click at [575, 176] on icon at bounding box center [579, 169] width 11 height 16
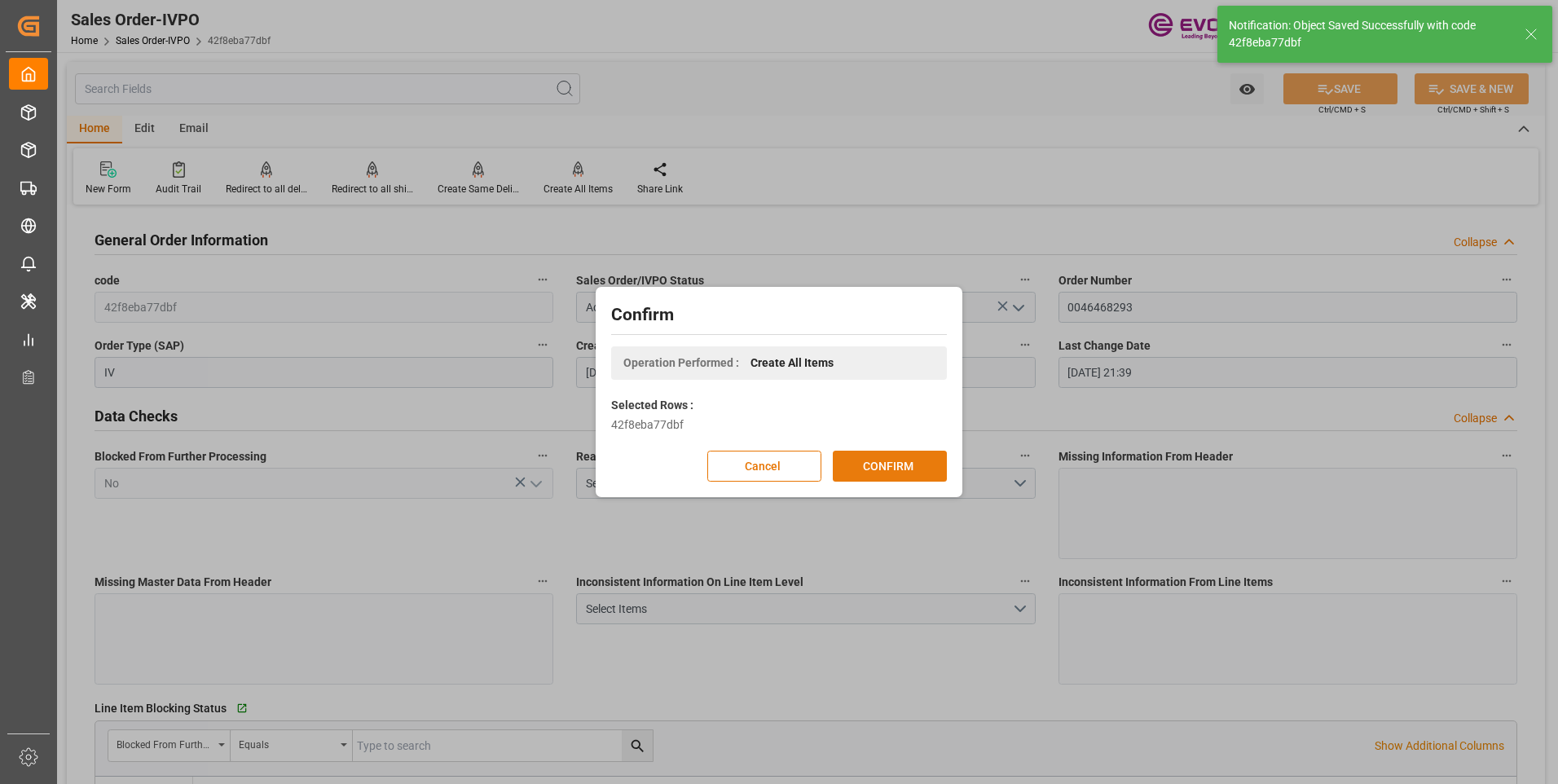
click at [905, 472] on button "CONFIRM" at bounding box center [890, 466] width 114 height 31
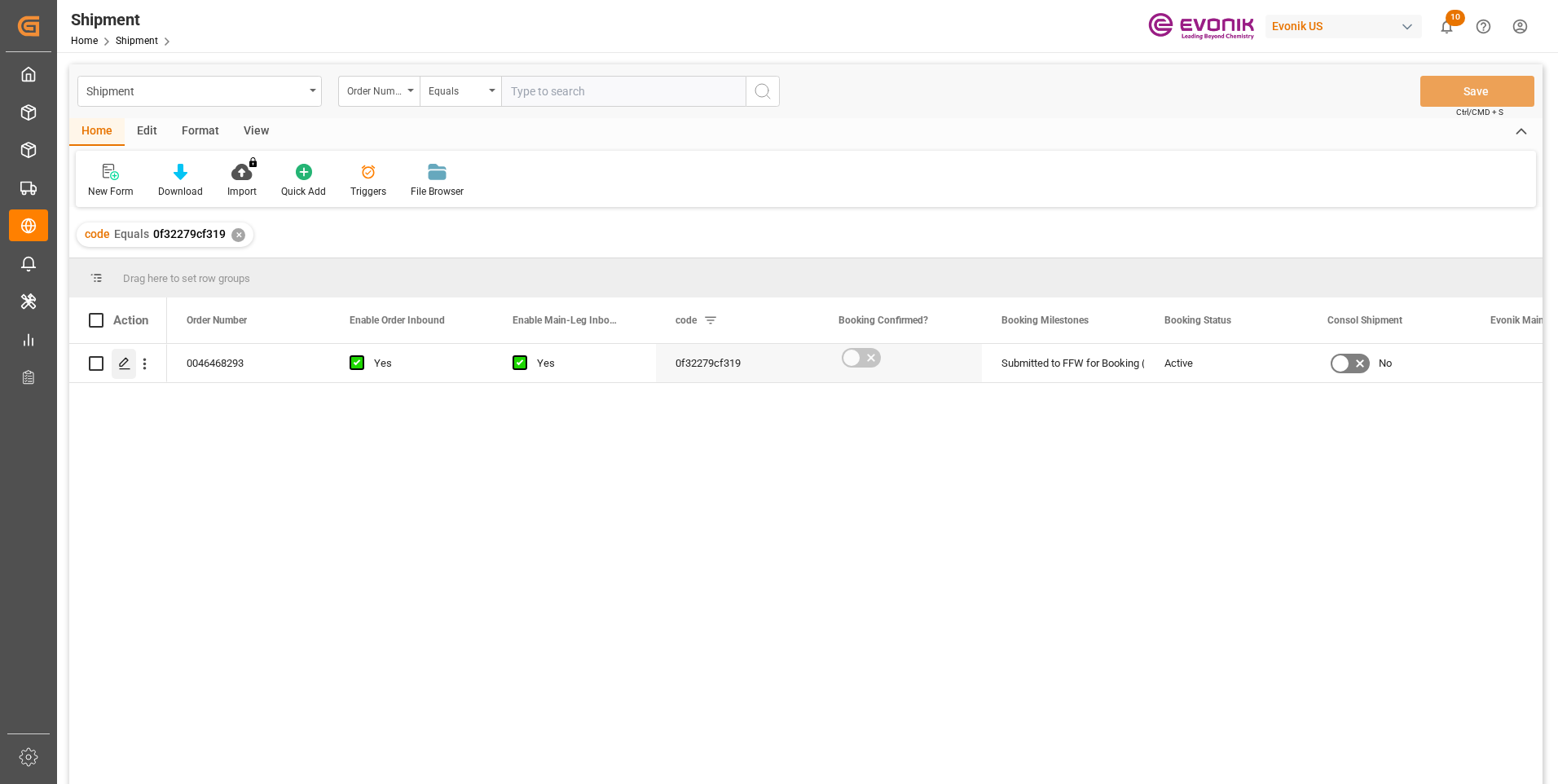
click at [128, 363] on icon "Press SPACE to select this row." at bounding box center [125, 363] width 13 height 13
